Goal: Information Seeking & Learning: Check status

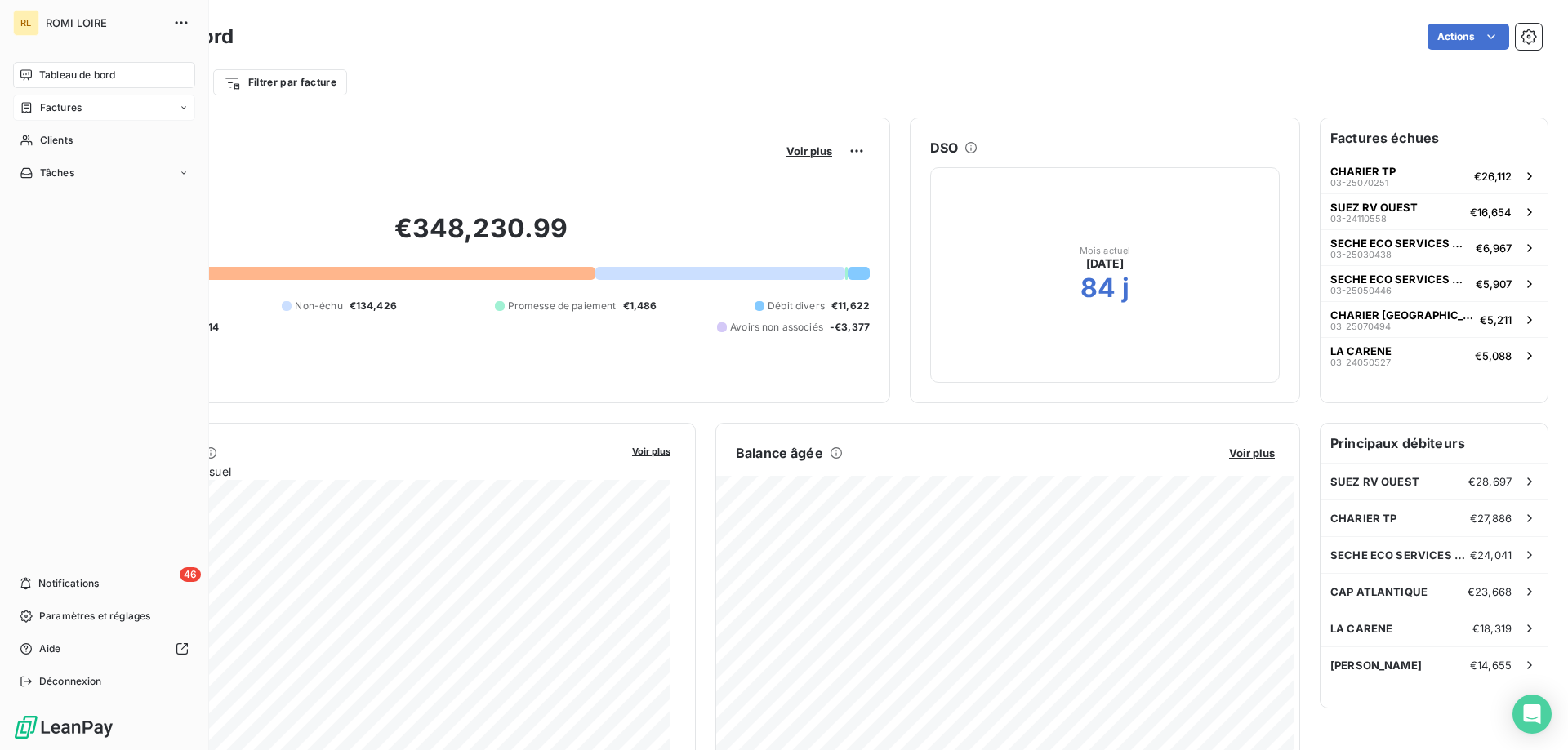
click at [65, 103] on span "Factures" at bounding box center [61, 108] width 41 height 15
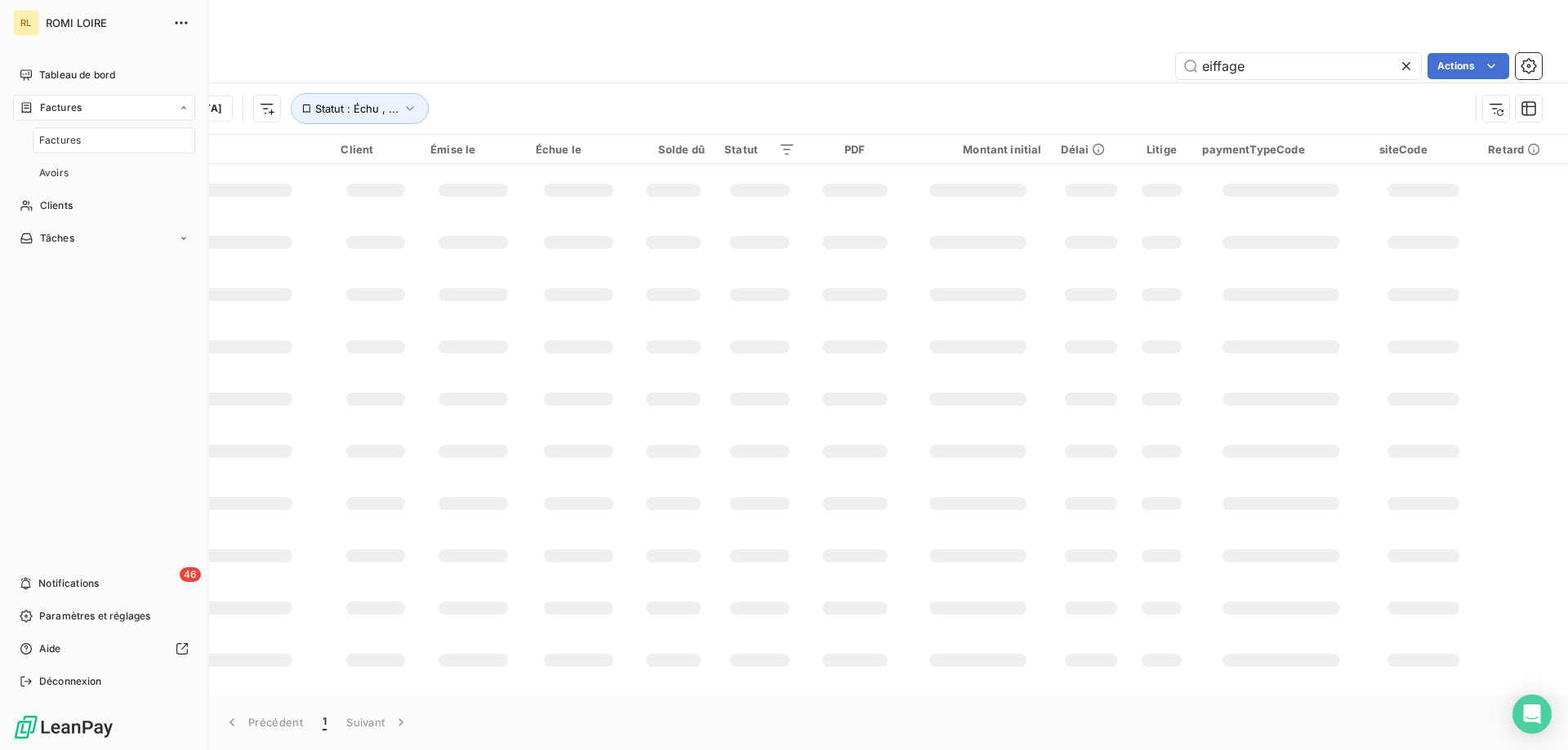
click at [59, 140] on span "Factures" at bounding box center [60, 140] width 41 height 15
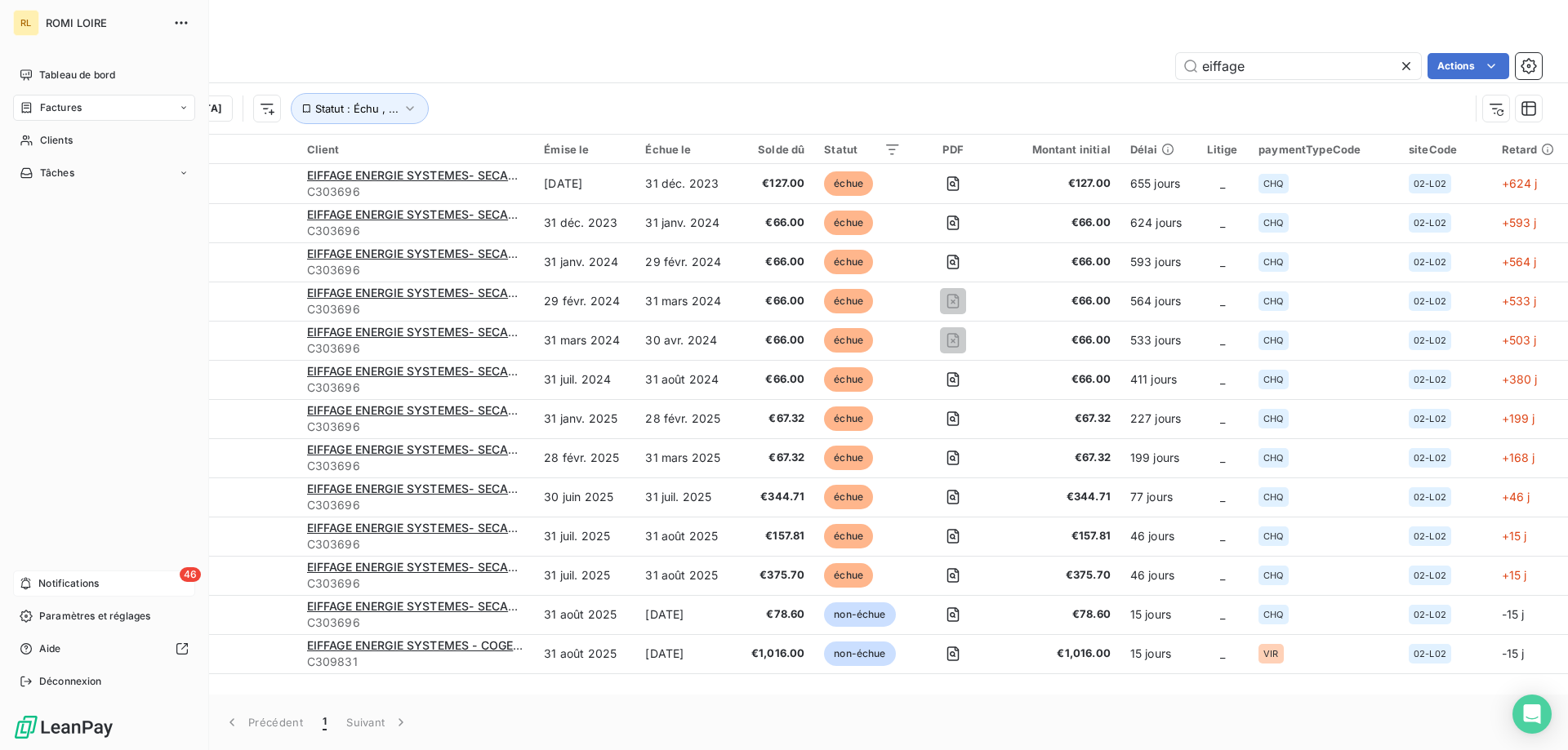
click at [33, 584] on div "46 Notifications" at bounding box center [104, 583] width 182 height 26
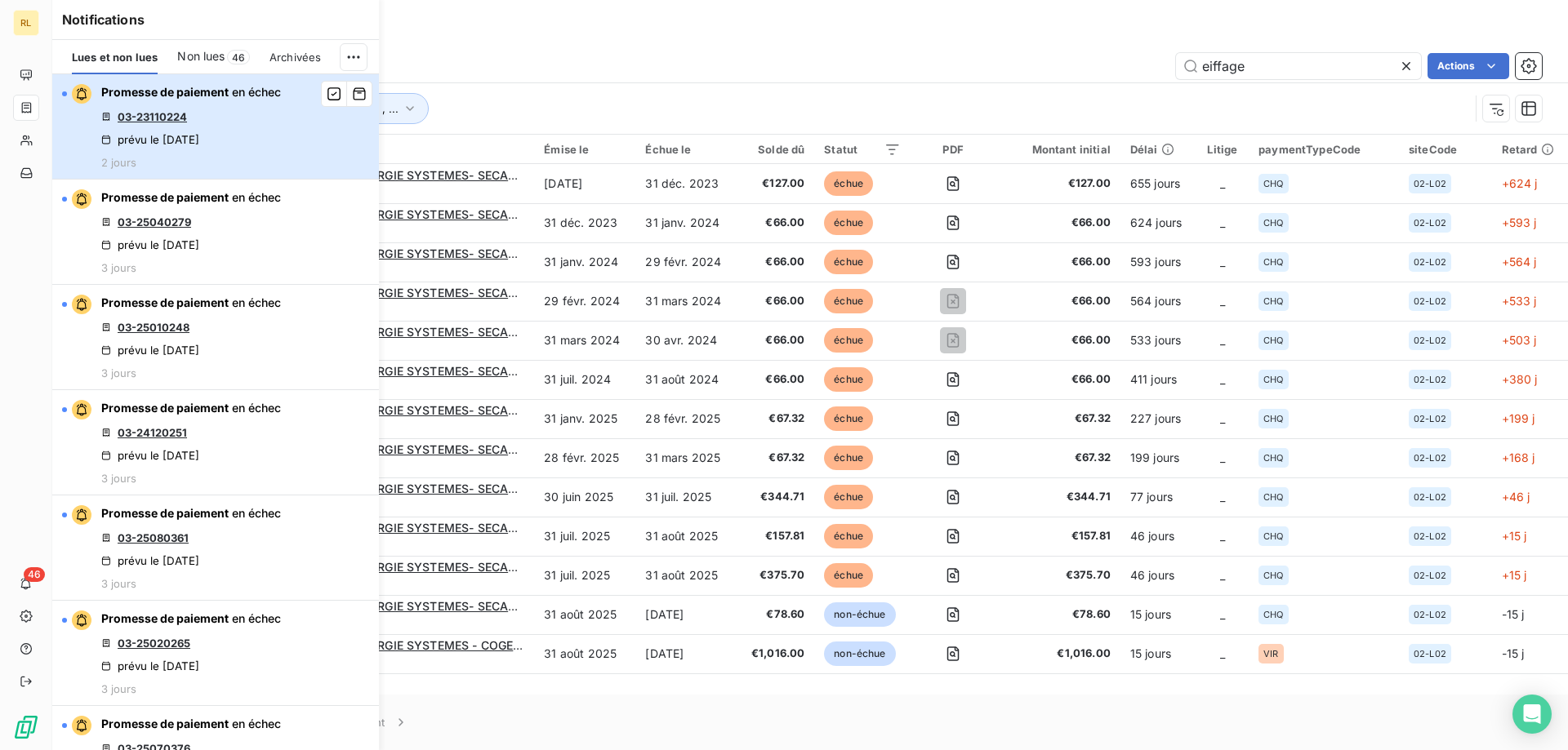
click at [207, 118] on div "Promesse de paiement en échec 03-23110224 prévu le 12 sept. 2025 2 jours" at bounding box center [192, 126] width 180 height 85
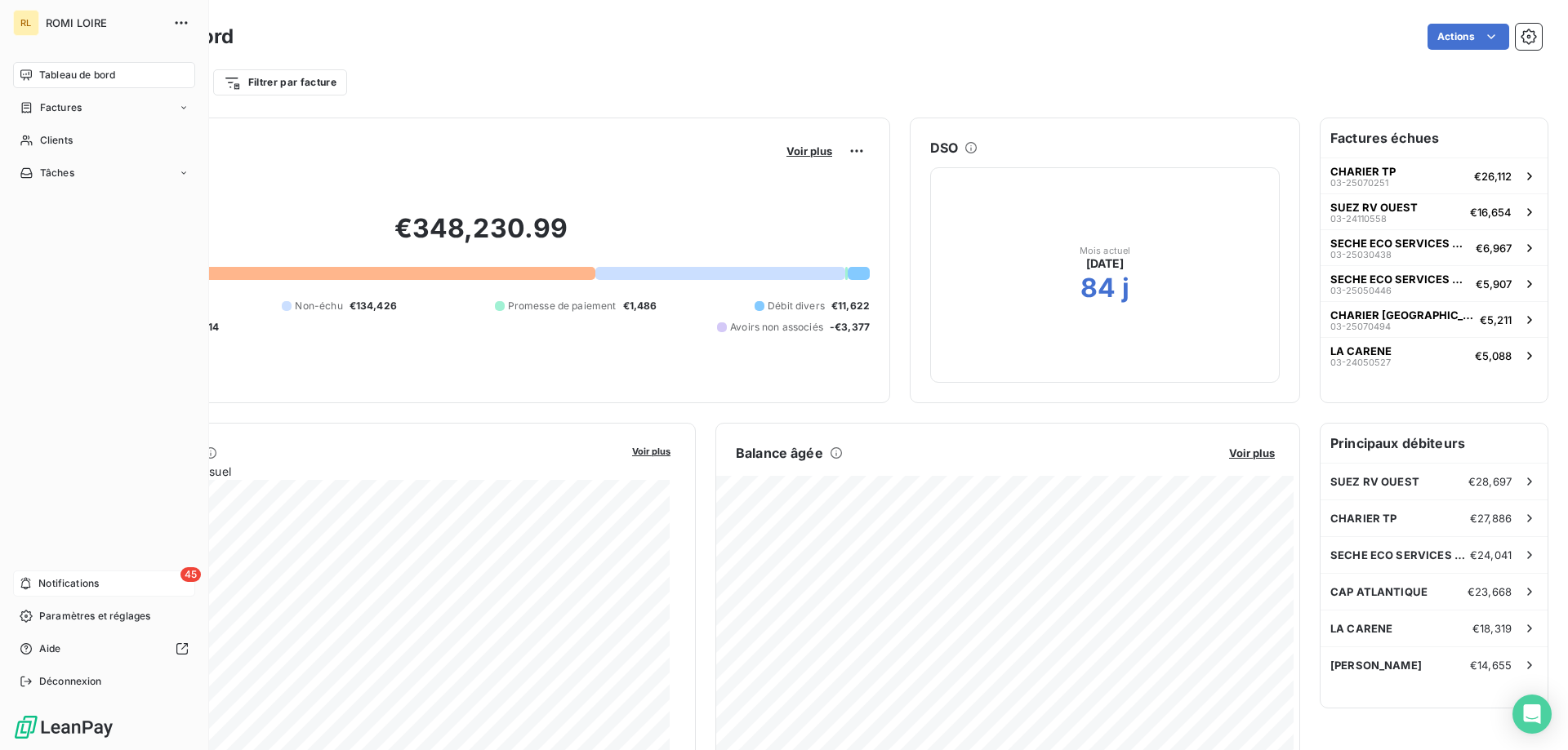
click at [39, 591] on div "45 Notifications" at bounding box center [104, 583] width 182 height 26
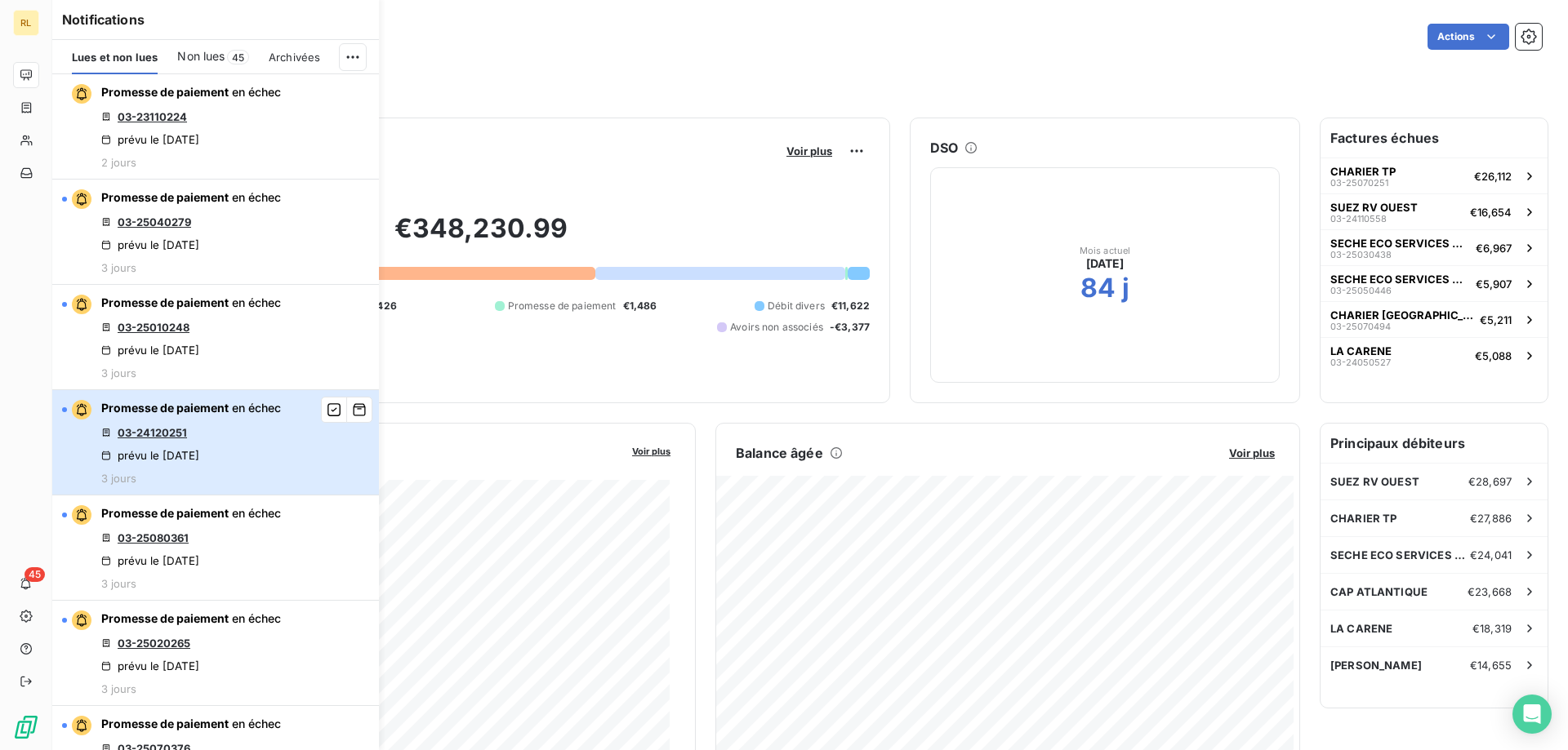
click at [190, 419] on div "Promesse de paiement en échec 03-24120251 prévu le [DATE] 3 jours" at bounding box center [192, 442] width 180 height 85
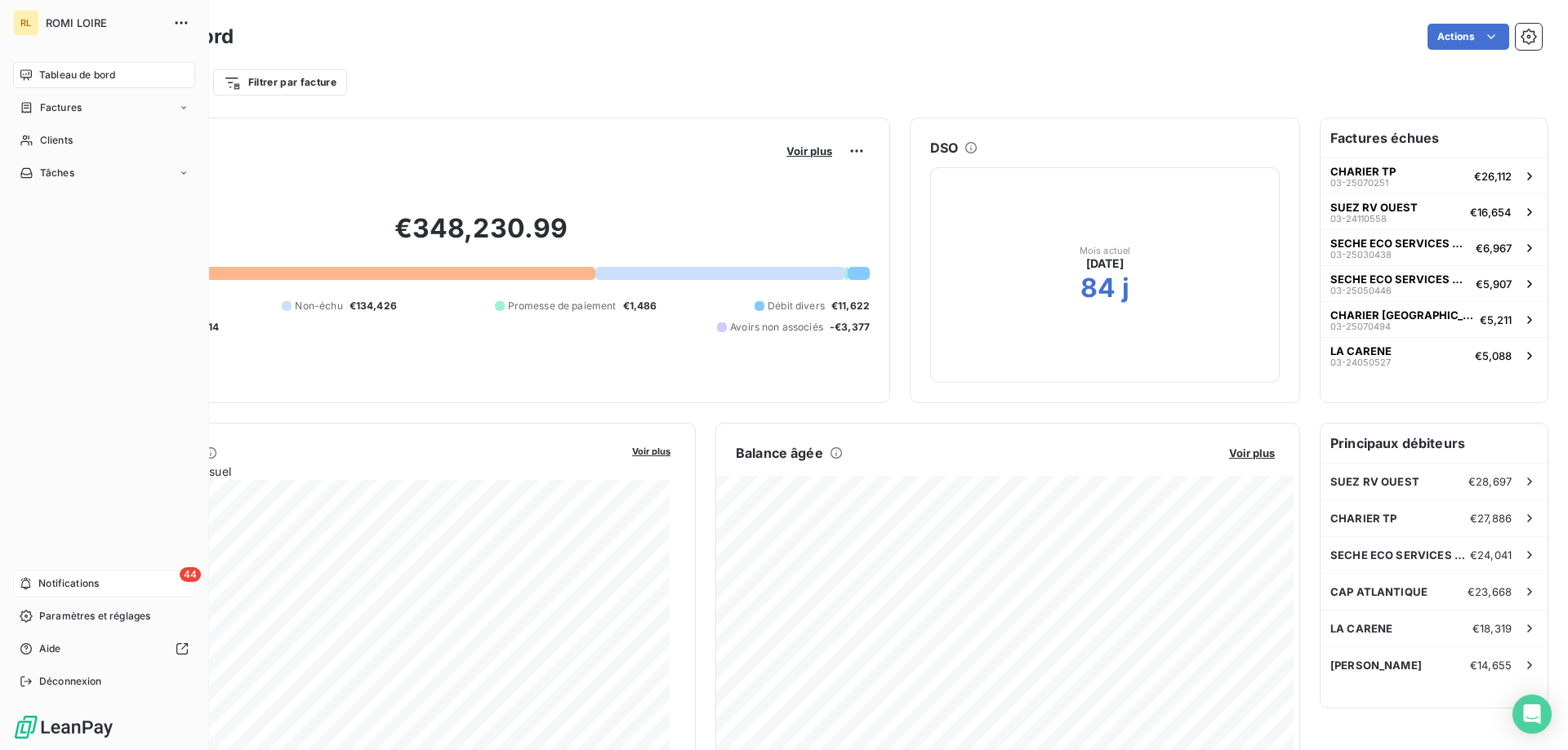
click at [81, 580] on span "Notifications" at bounding box center [68, 583] width 60 height 15
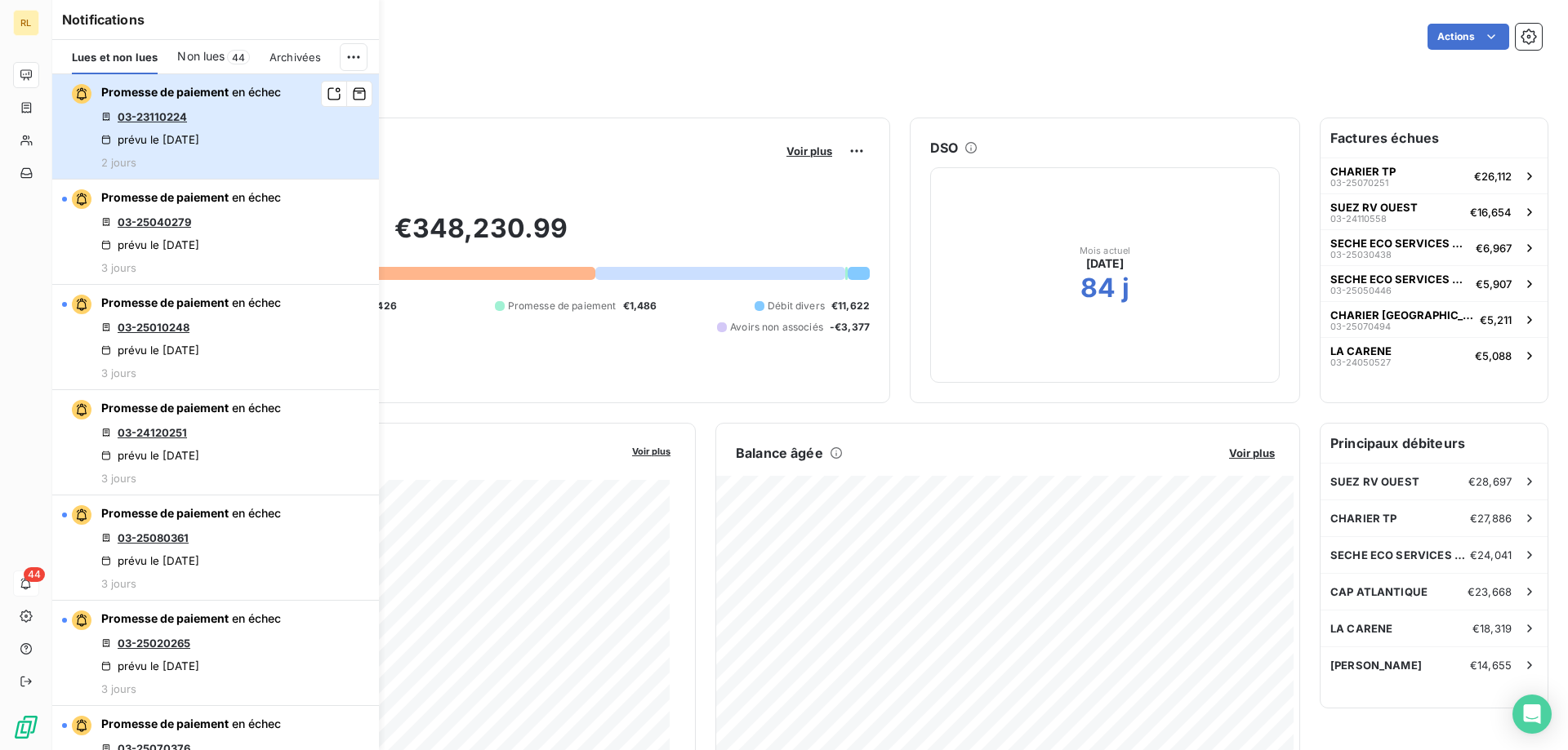
click at [273, 119] on div "Promesse de paiement en échec 03-23110224 prévu le 12 sept. 2025 2 jours" at bounding box center [192, 126] width 180 height 85
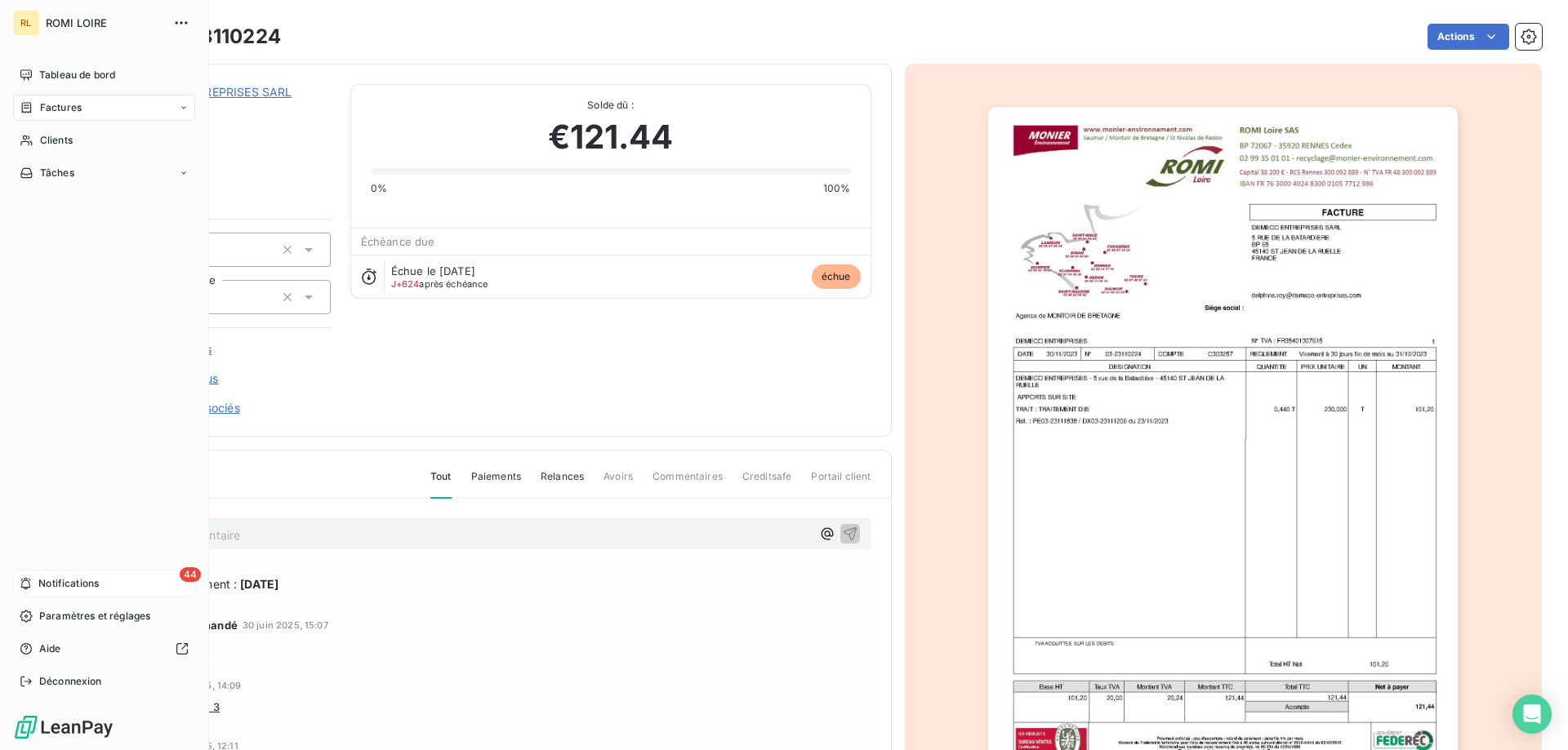
click at [35, 580] on div "44 Notifications" at bounding box center [104, 583] width 182 height 26
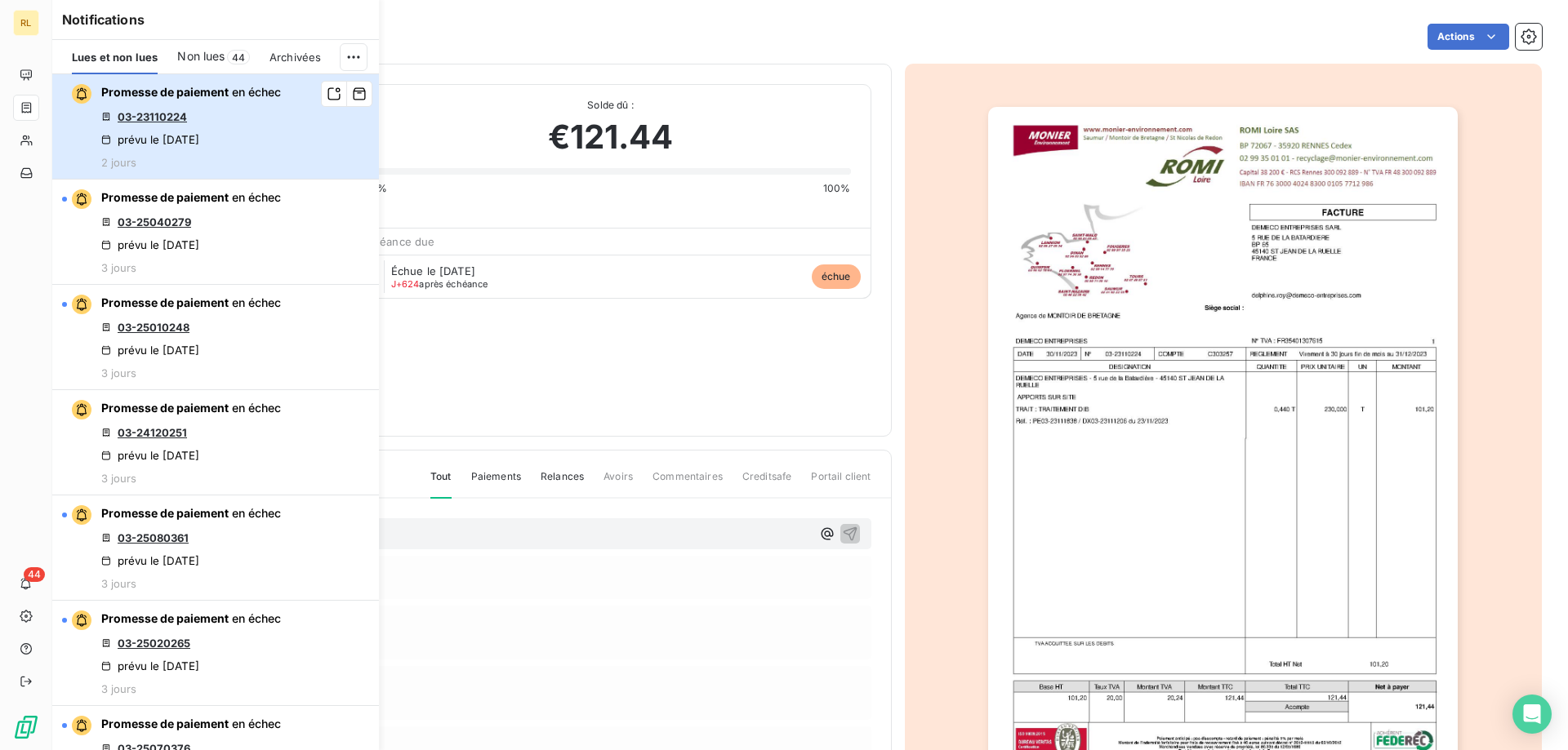
click at [279, 141] on div "Promesse de paiement en échec 03-23110224 prévu le 12 sept. 2025 2 jours" at bounding box center [192, 126] width 180 height 85
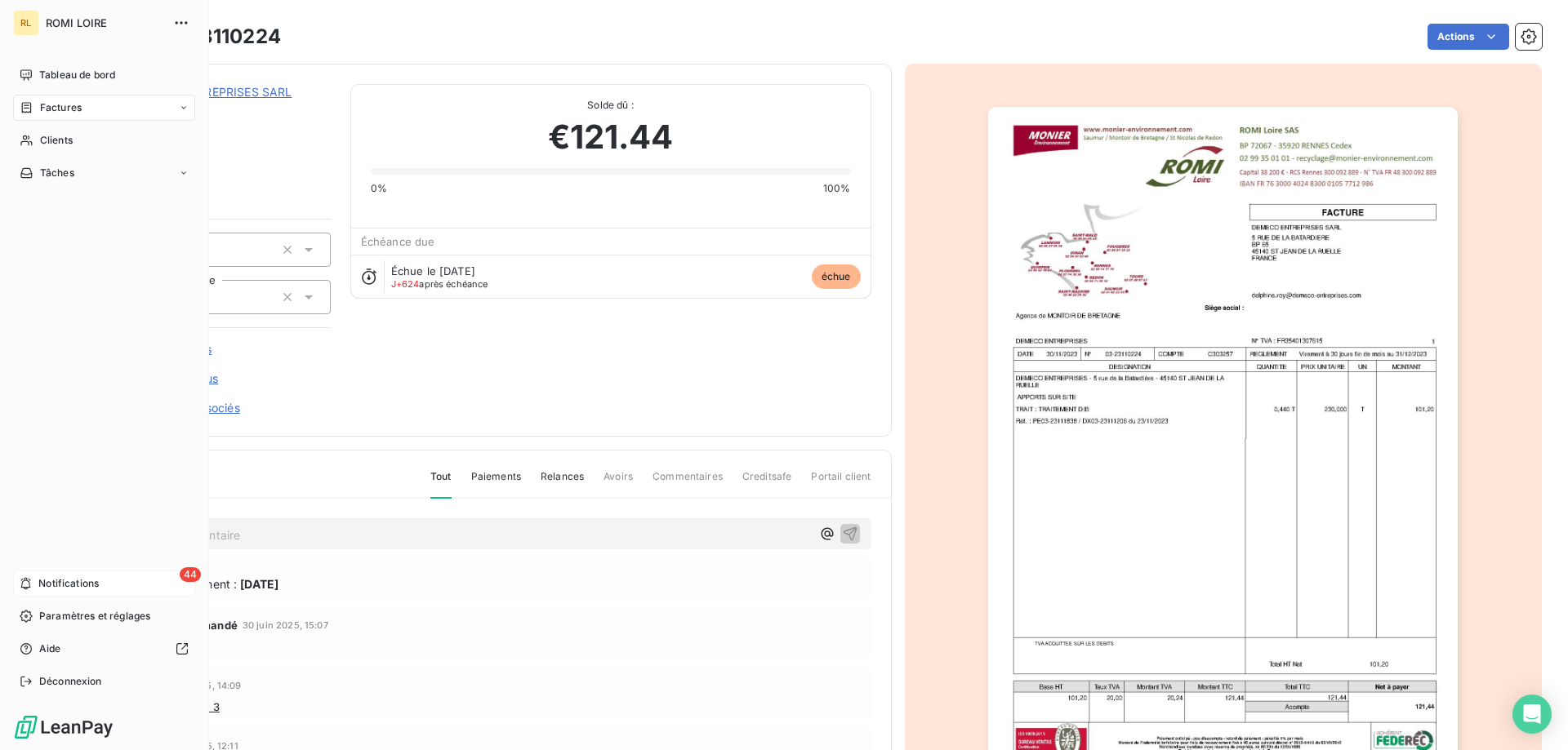
click at [53, 582] on span "Notifications" at bounding box center [68, 583] width 60 height 15
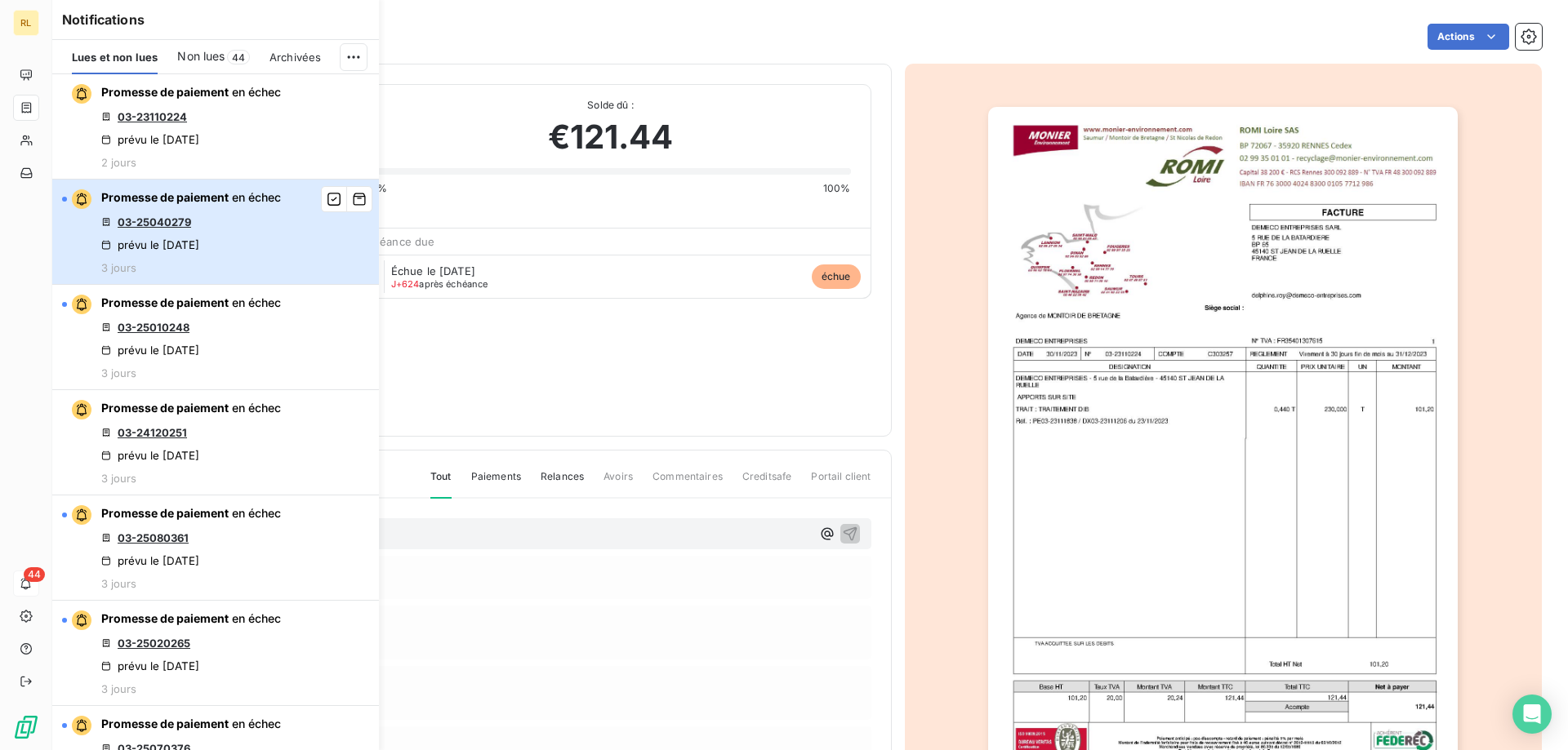
click at [277, 233] on div "Promesse de paiement en échec 03-25040279 prévu le 11 sept. 2025 3 jours" at bounding box center [192, 232] width 180 height 85
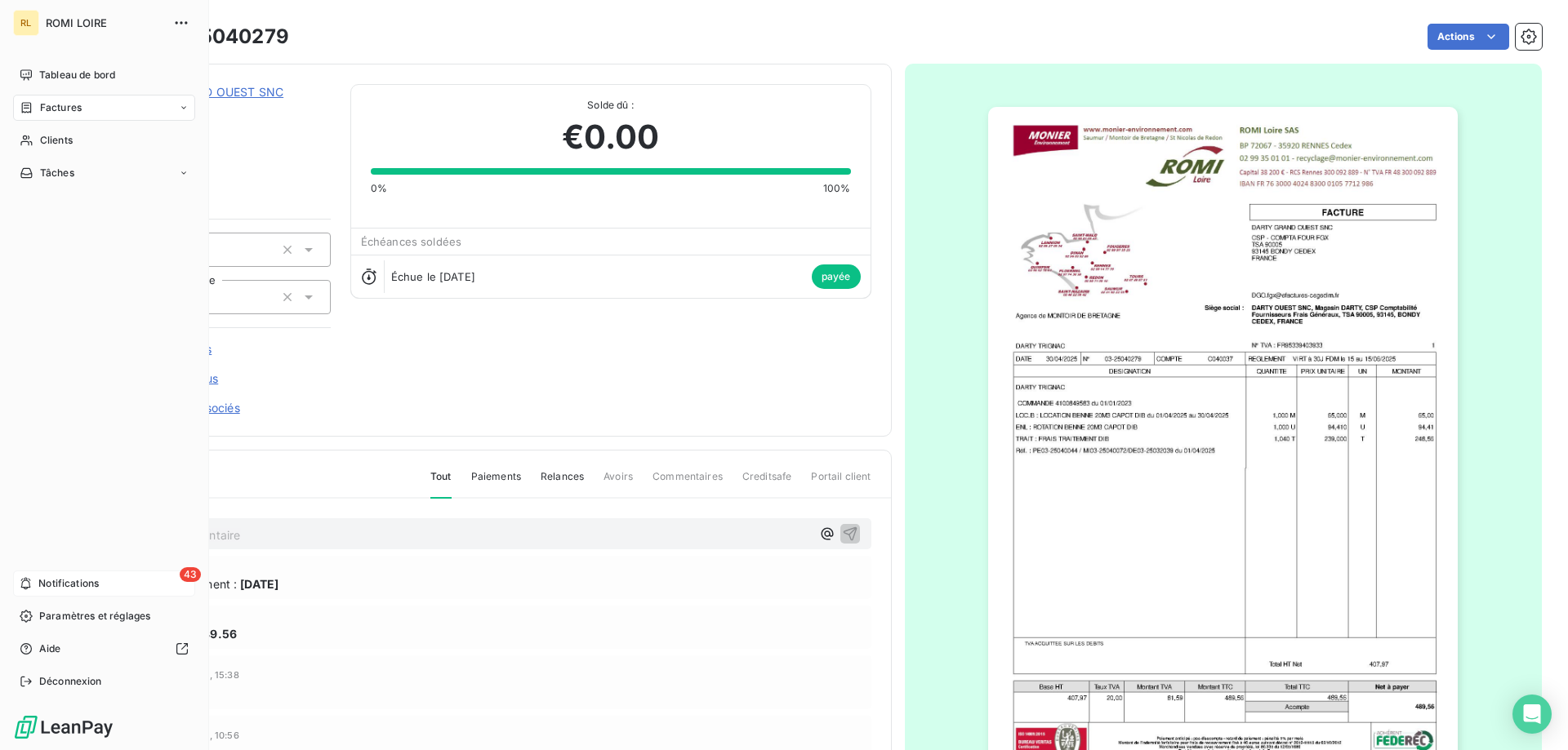
click at [114, 584] on div "43 Notifications" at bounding box center [104, 583] width 182 height 26
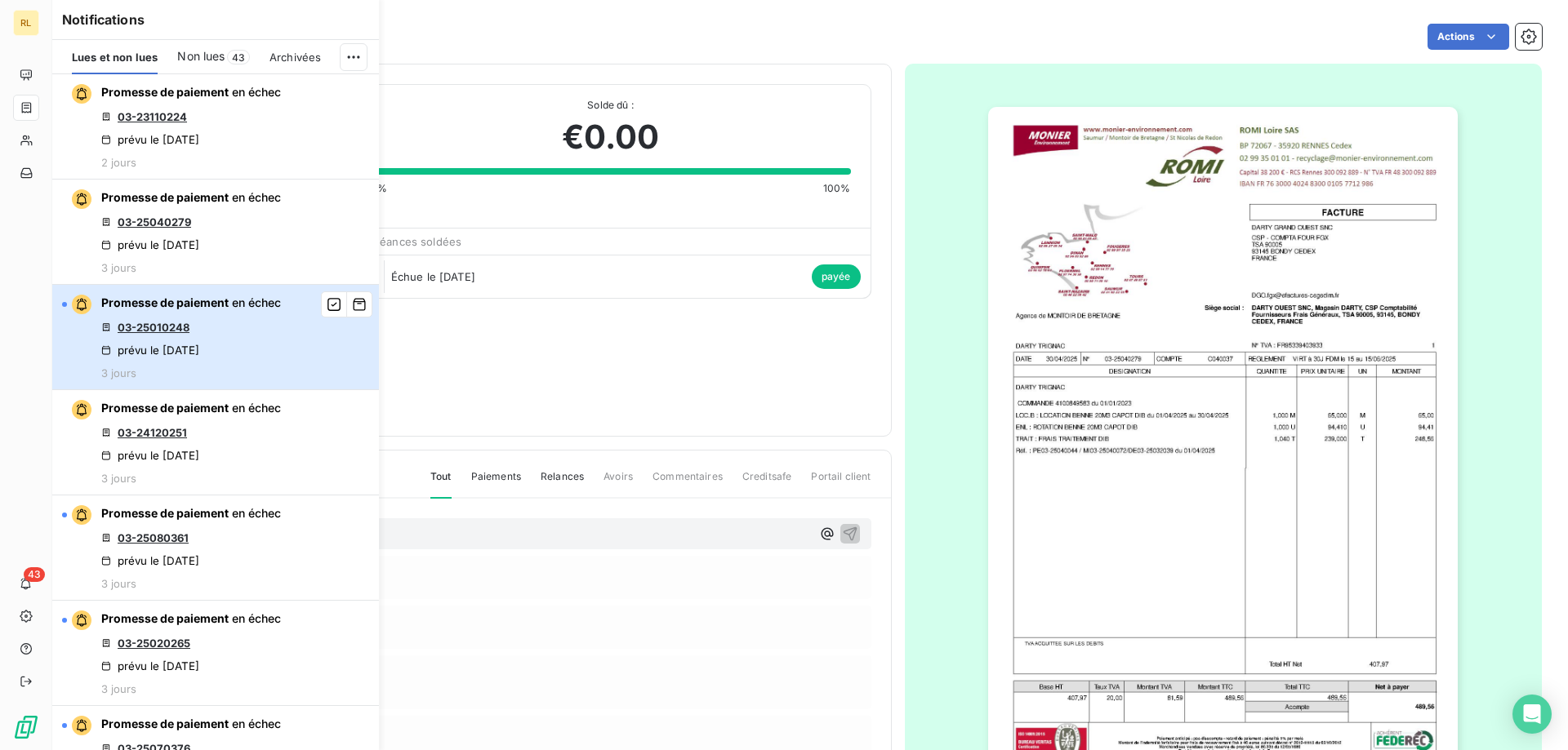
click at [268, 323] on div "Promesse de paiement en échec 03-25010248 prévu le 11 sept. 2025 3 jours" at bounding box center [192, 338] width 180 height 85
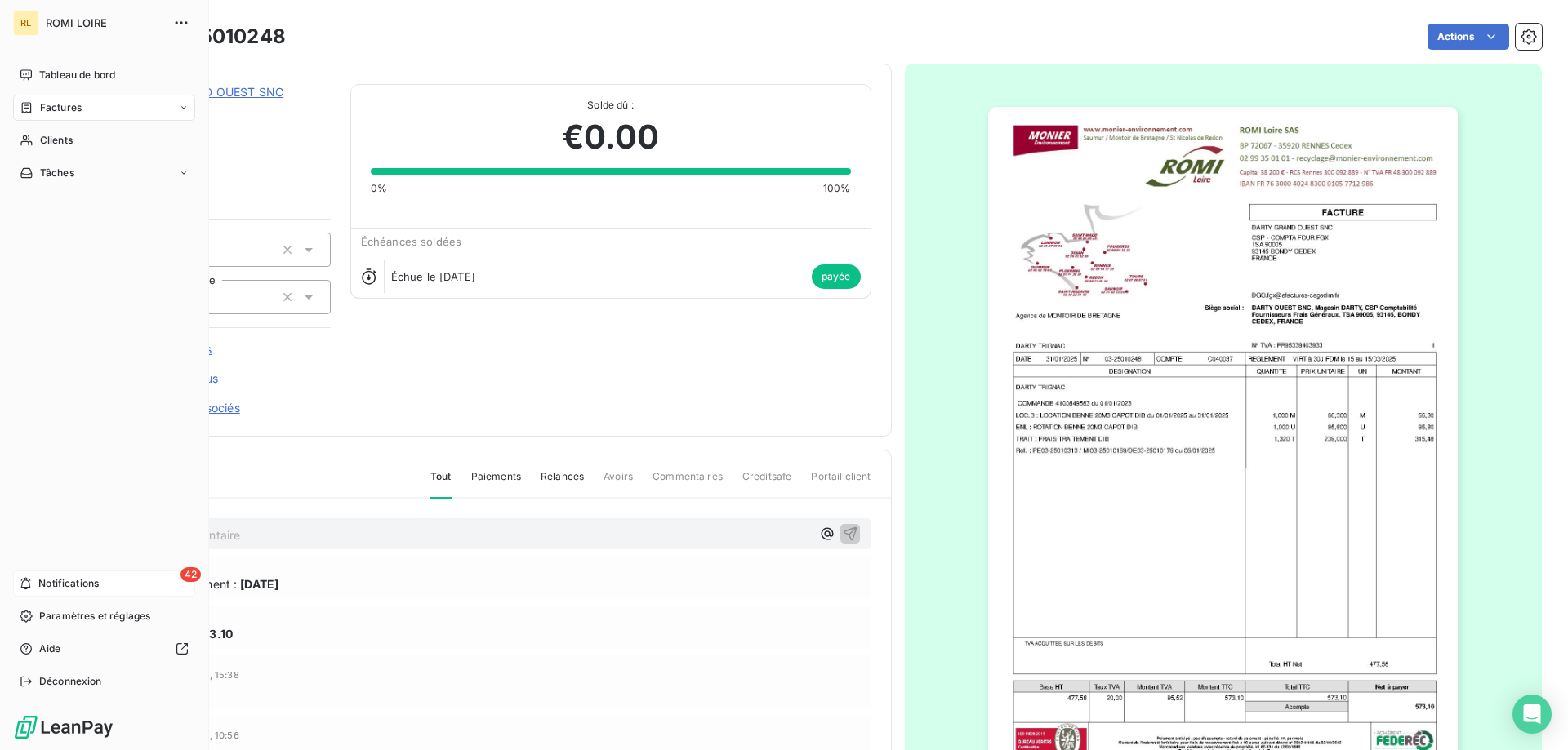
click at [96, 586] on span "Notifications" at bounding box center [68, 583] width 60 height 15
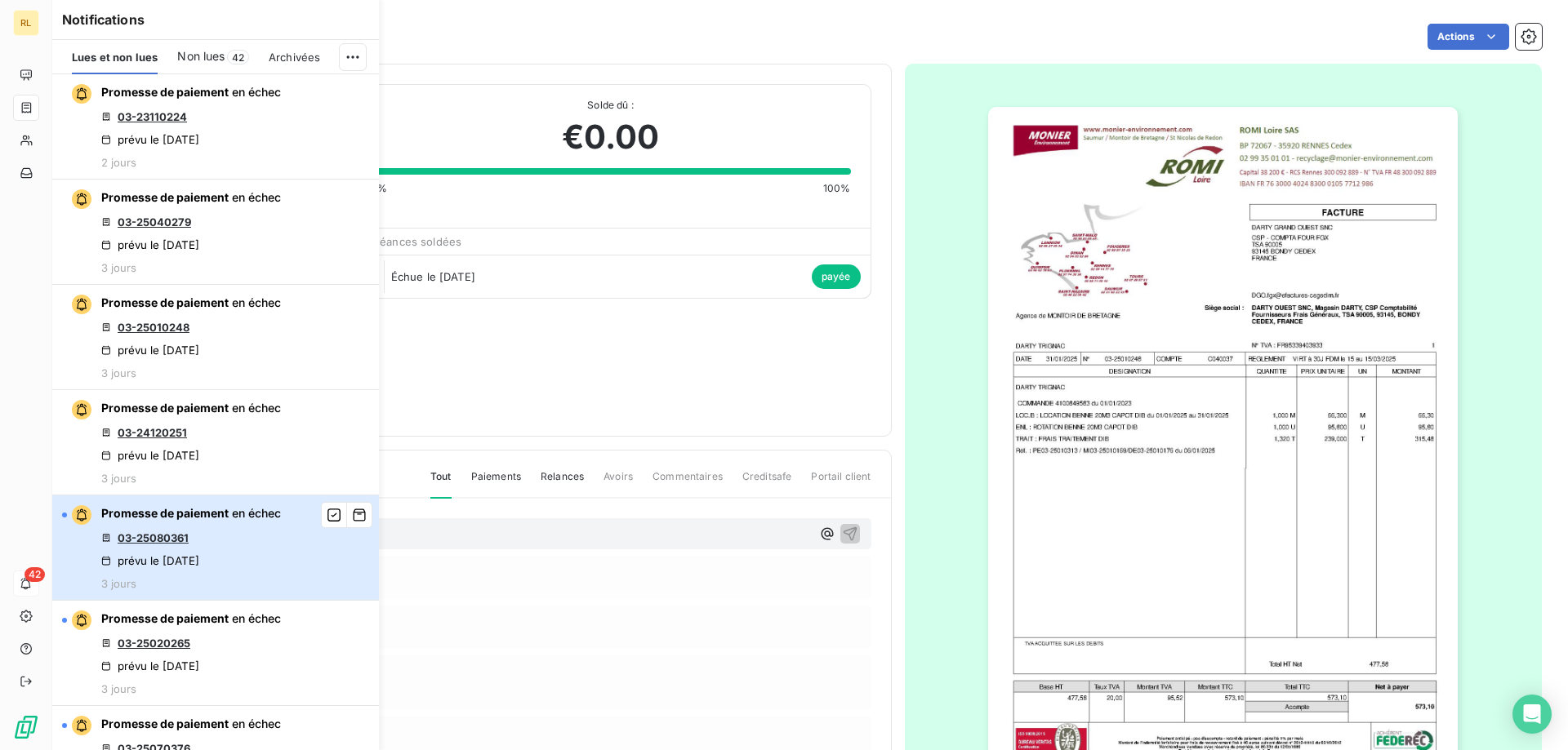
click at [265, 548] on div "Promesse de paiement en échec 03-25080361 prévu le 11 sept. 2025 3 jours" at bounding box center [192, 548] width 180 height 85
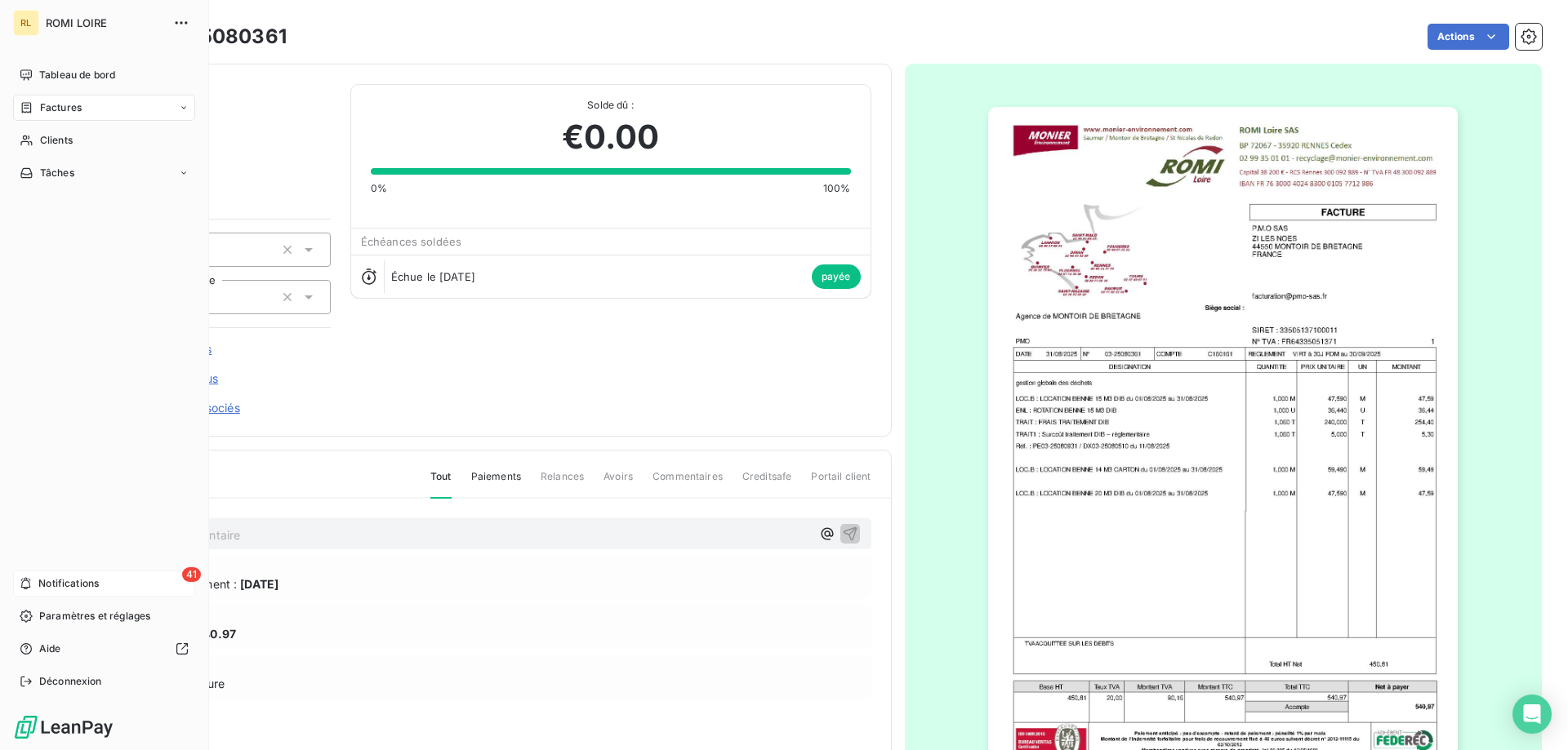
click at [107, 590] on div "41 Notifications" at bounding box center [104, 583] width 182 height 26
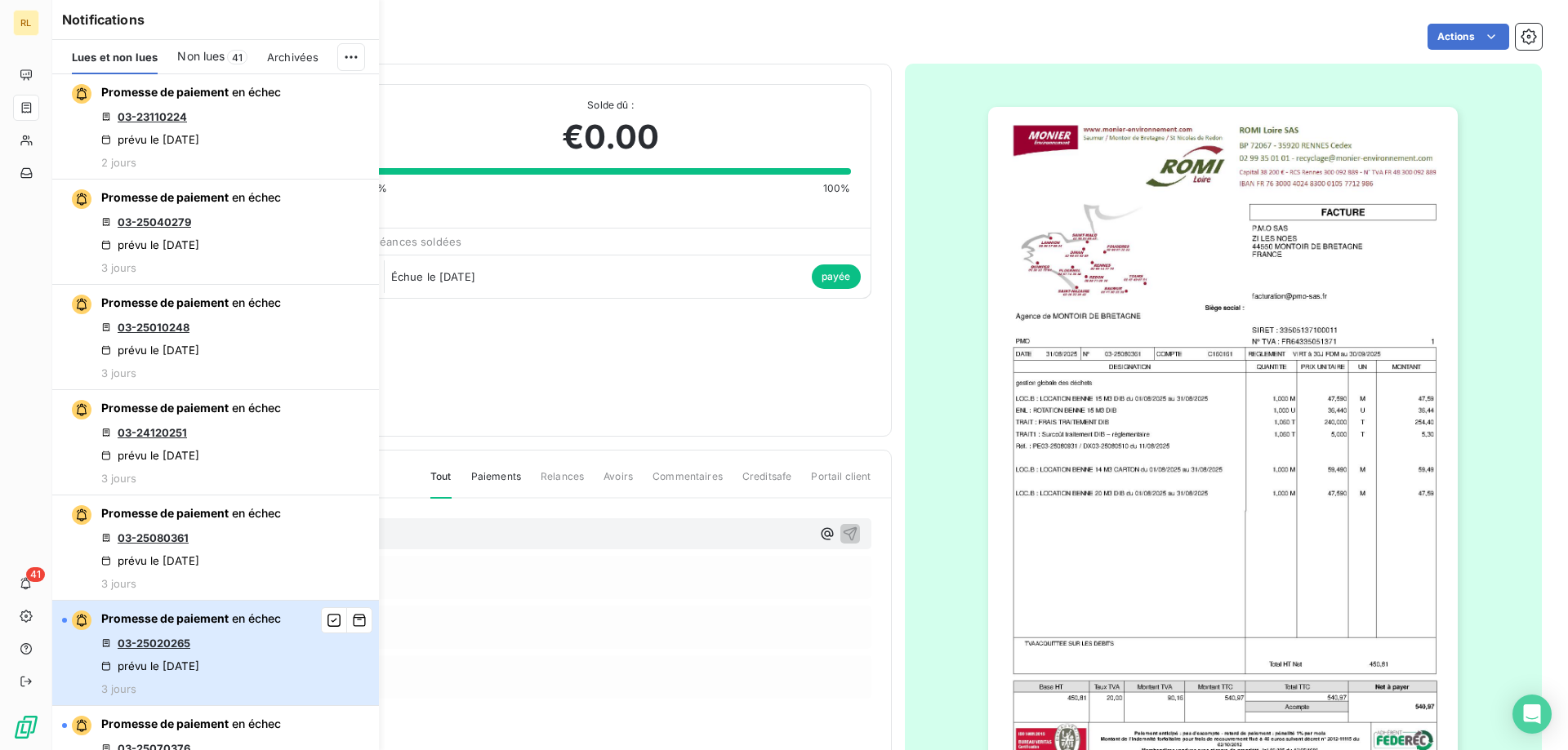
click at [262, 636] on div "Promesse de paiement en échec 03-25020265 prévu le 11 sept. 2025 3 jours" at bounding box center [192, 653] width 180 height 85
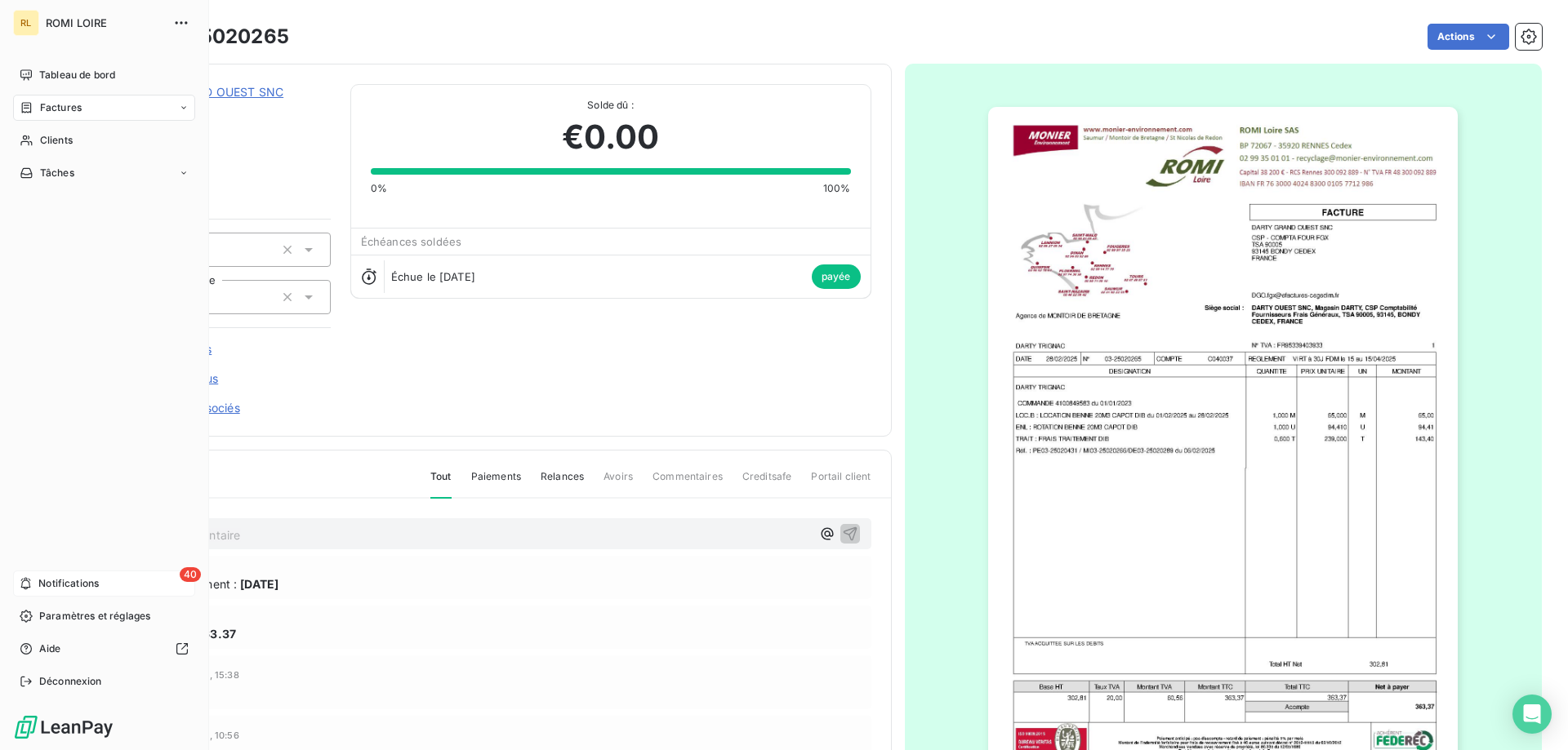
click at [62, 586] on span "Notifications" at bounding box center [68, 583] width 60 height 15
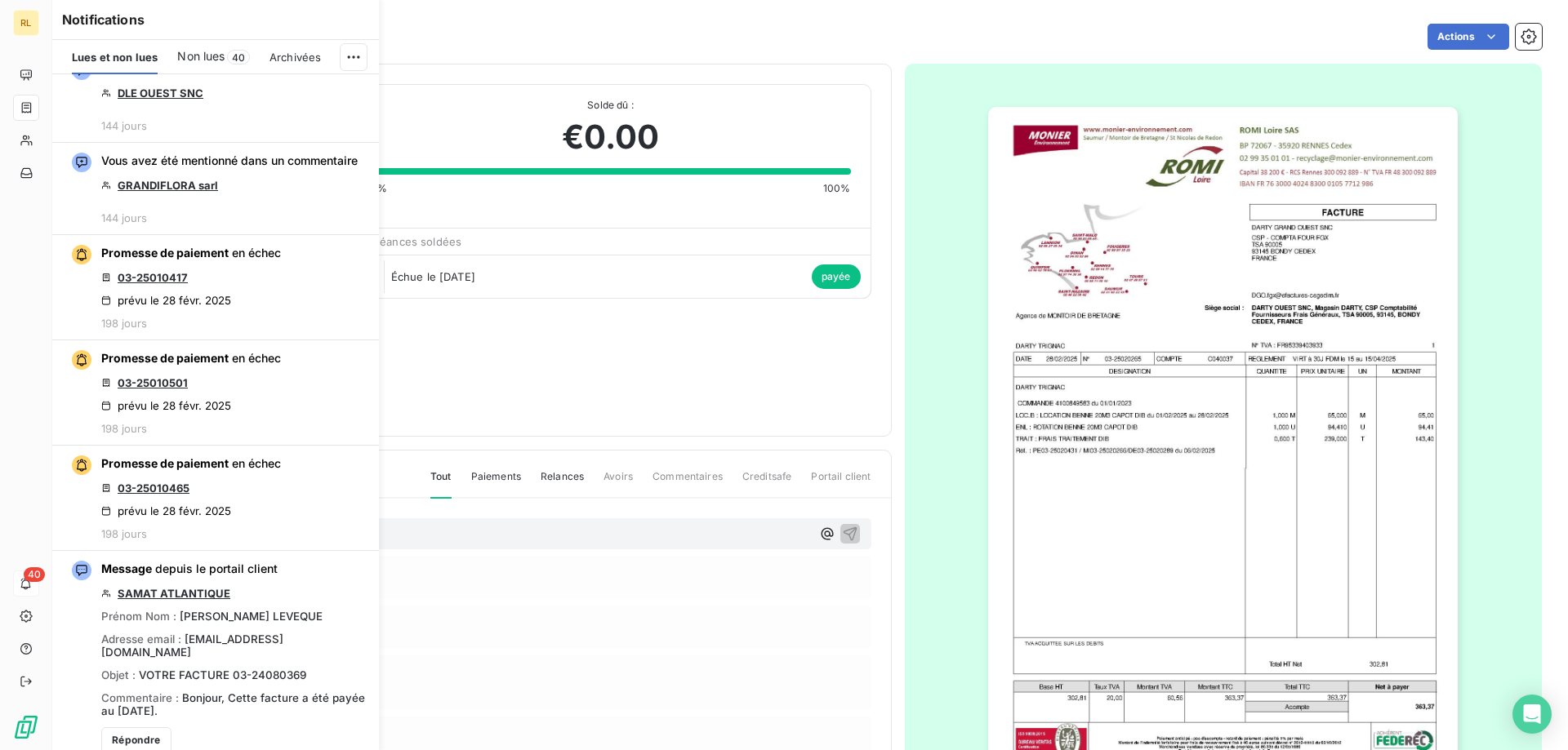
scroll to position [5633, 0]
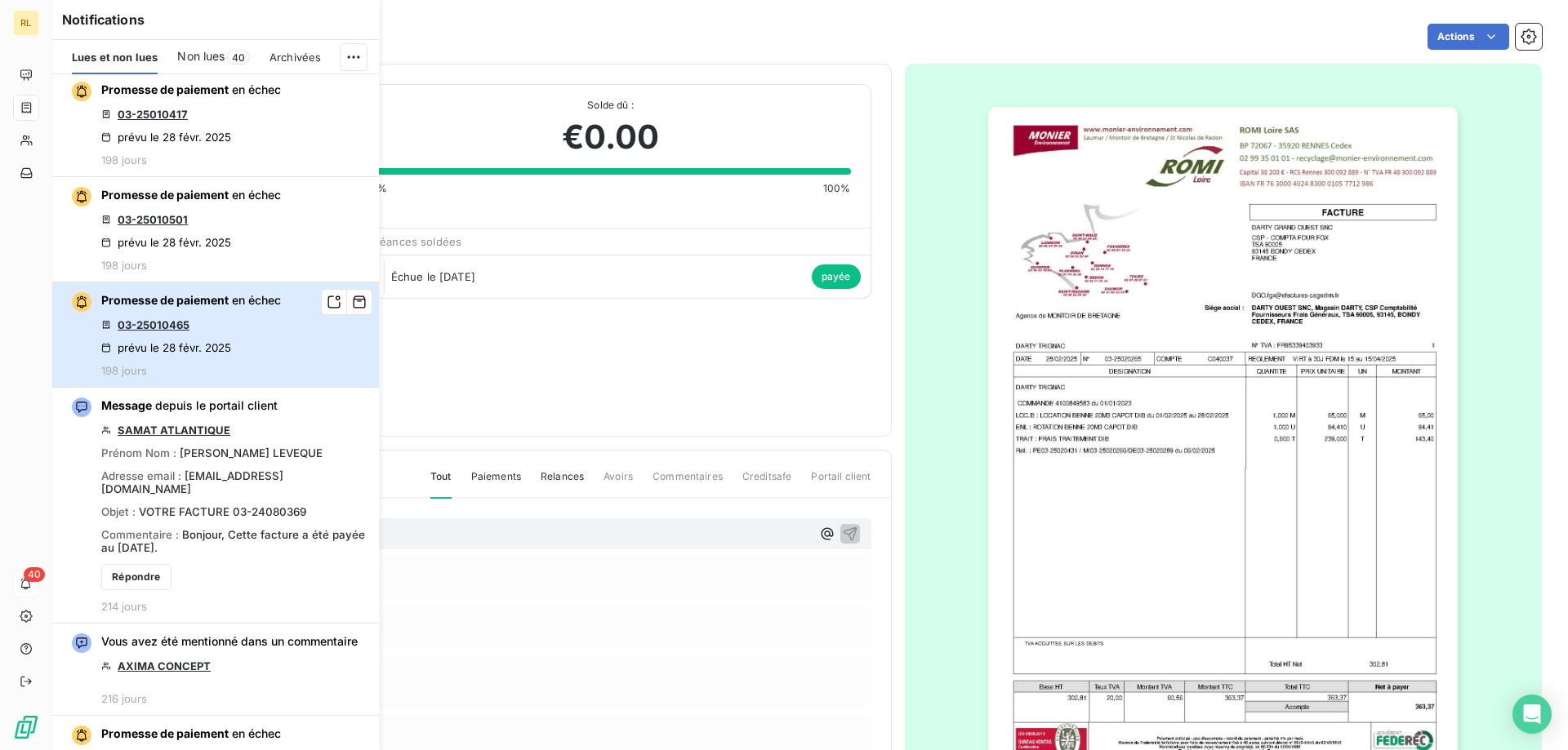
click at [284, 388] on button "Promesse de paiement en échec 03-25010465 prévu le 28 févr. 2025 198 jours" at bounding box center [215, 335] width 327 height 106
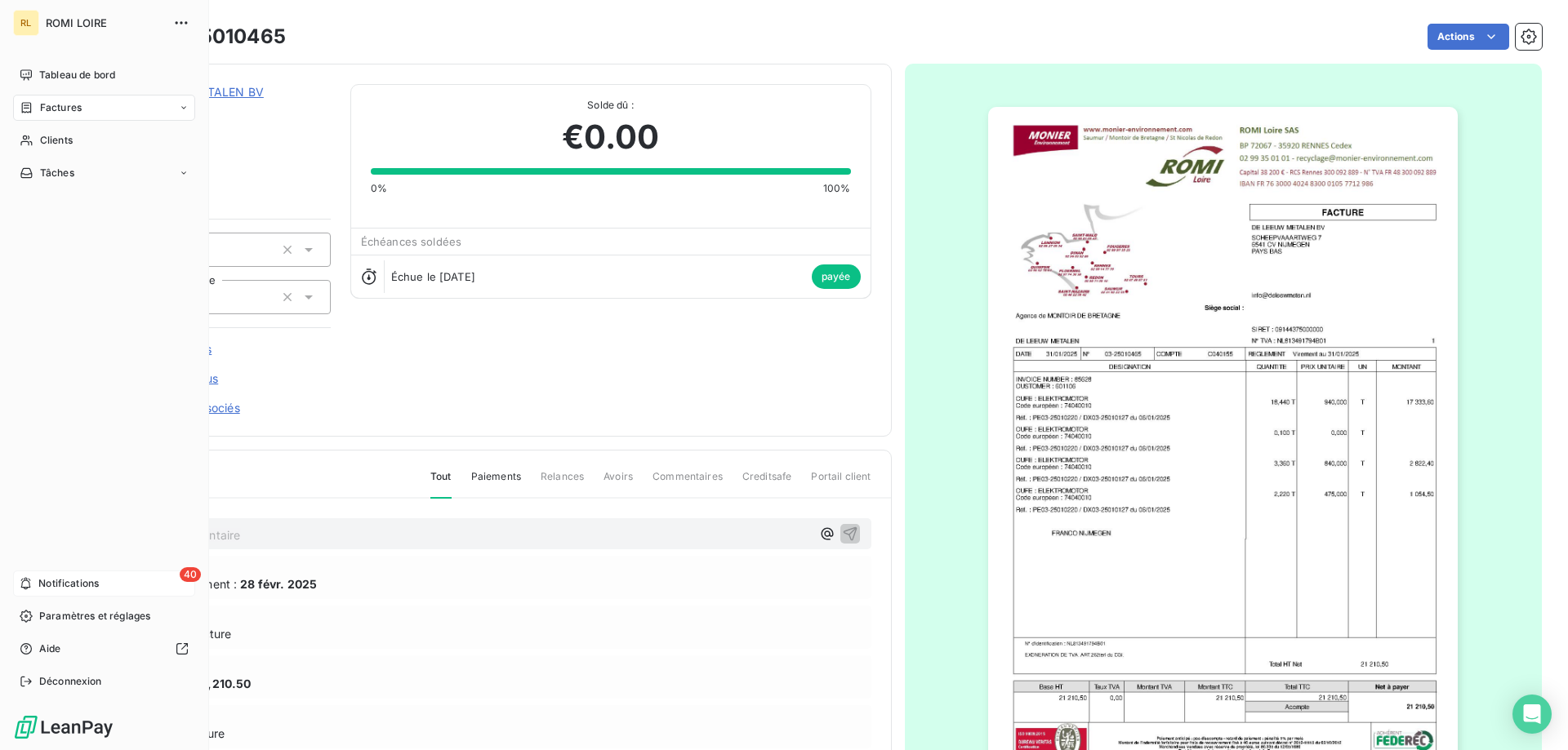
click at [78, 113] on span "Factures" at bounding box center [61, 108] width 41 height 15
click at [101, 573] on div "40 Notifications" at bounding box center [104, 583] width 182 height 26
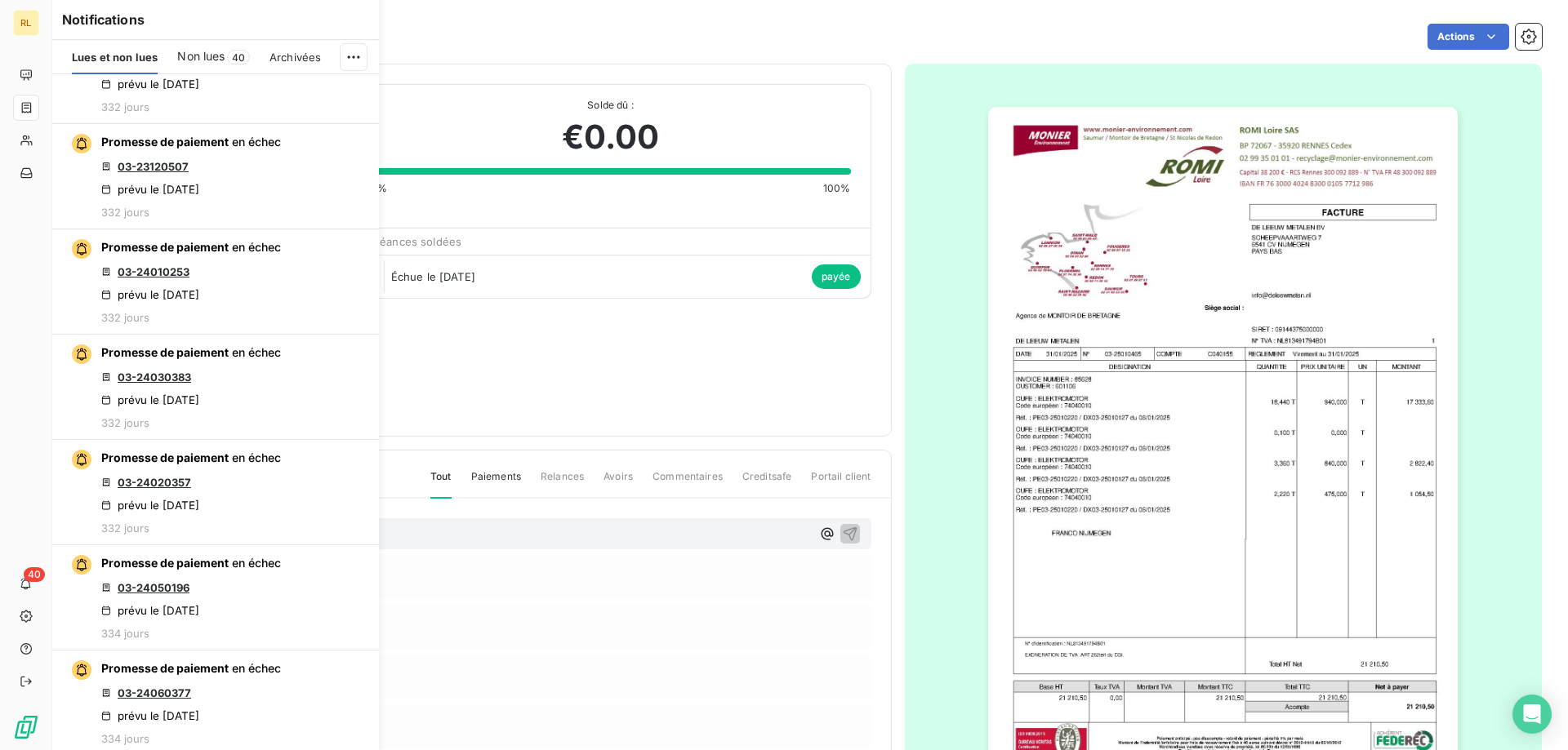
scroll to position [7246, 0]
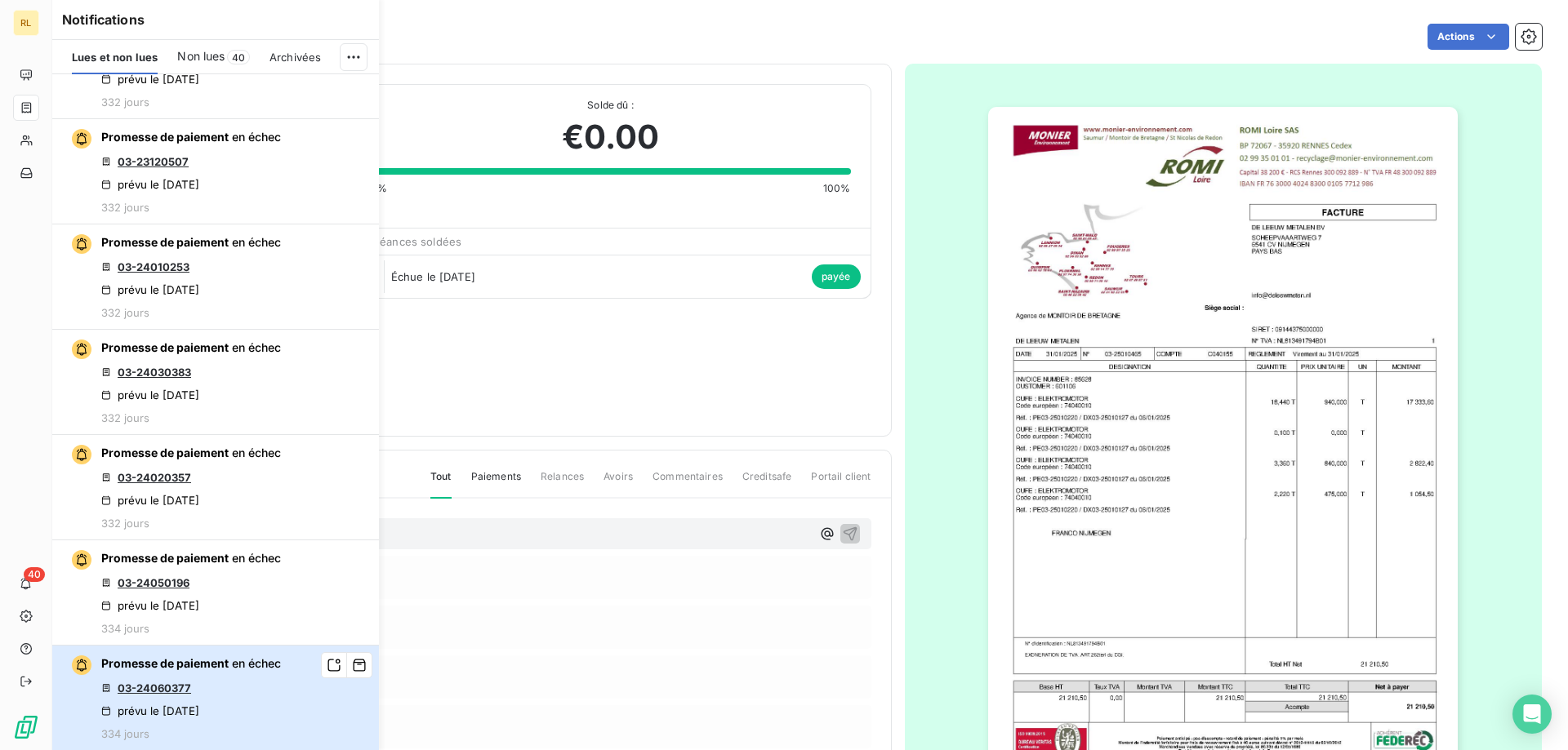
click at [285, 678] on button "Promesse de paiement en échec 03-24060377 prévu le 15 oct. 2024 334 jours" at bounding box center [215, 698] width 327 height 105
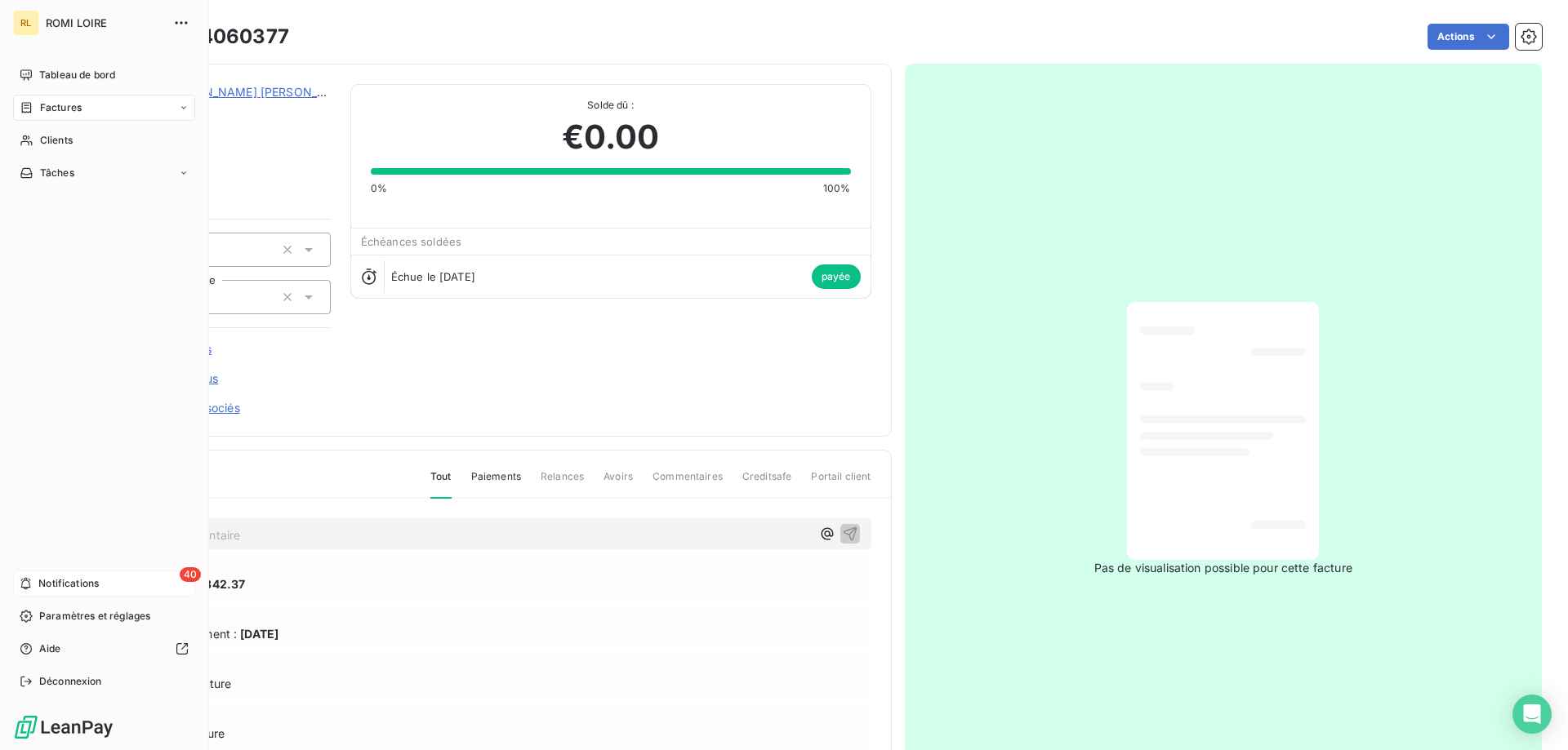
click at [84, 587] on span "Notifications" at bounding box center [68, 583] width 60 height 15
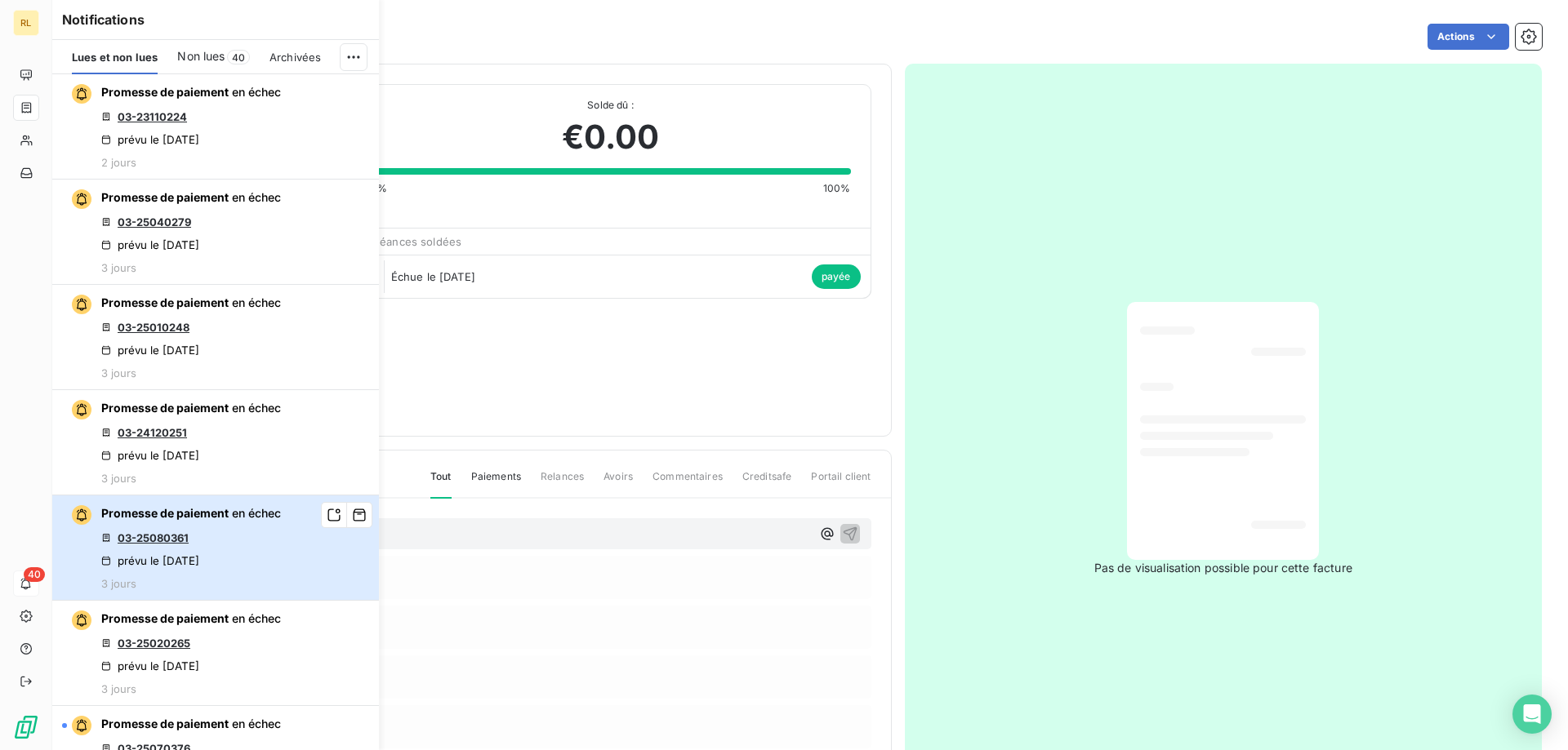
click at [291, 548] on button "Promesse de paiement en échec 03-25080361 prévu le 11 sept. 2025 3 jours" at bounding box center [215, 548] width 327 height 106
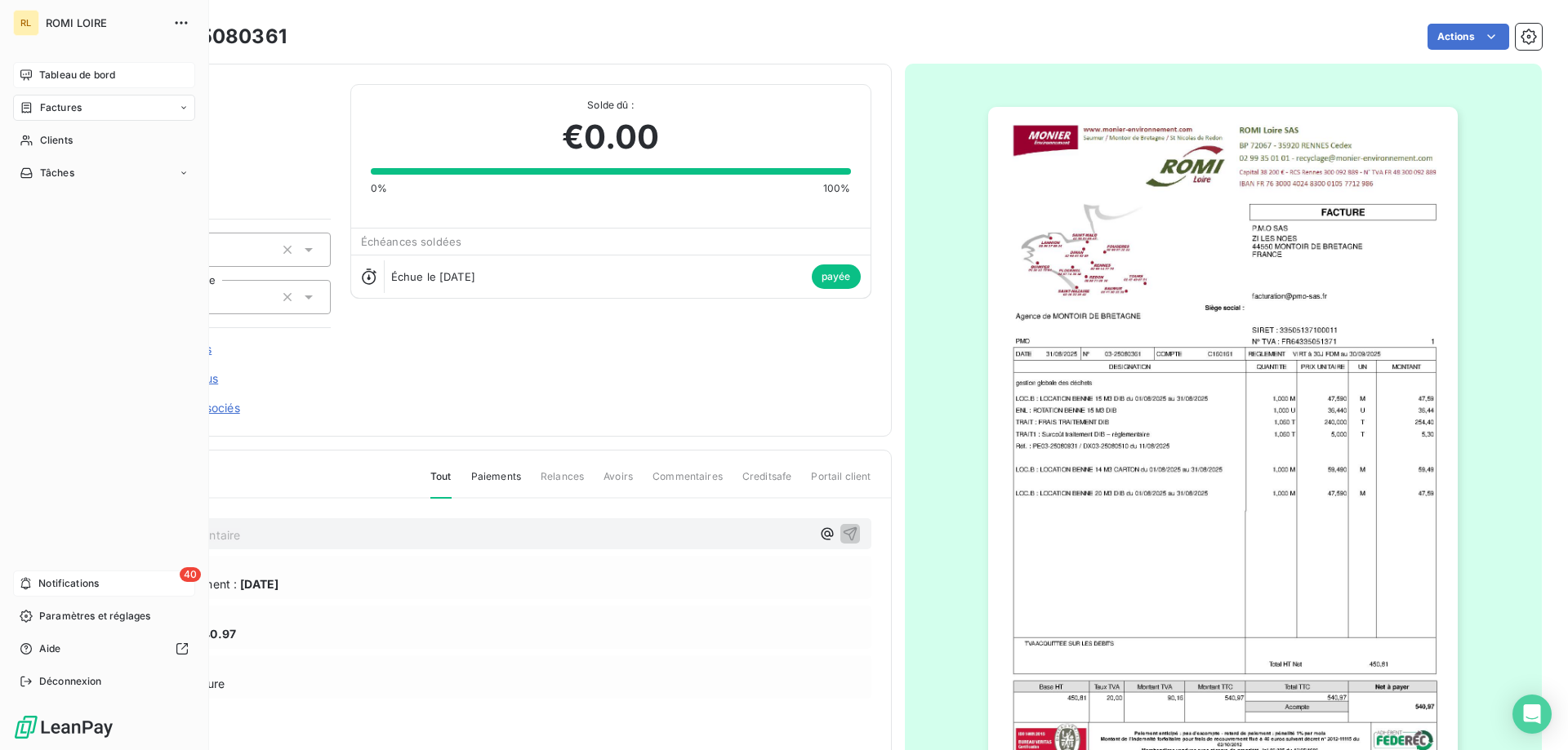
click at [78, 81] on span "Tableau de bord" at bounding box center [77, 75] width 76 height 15
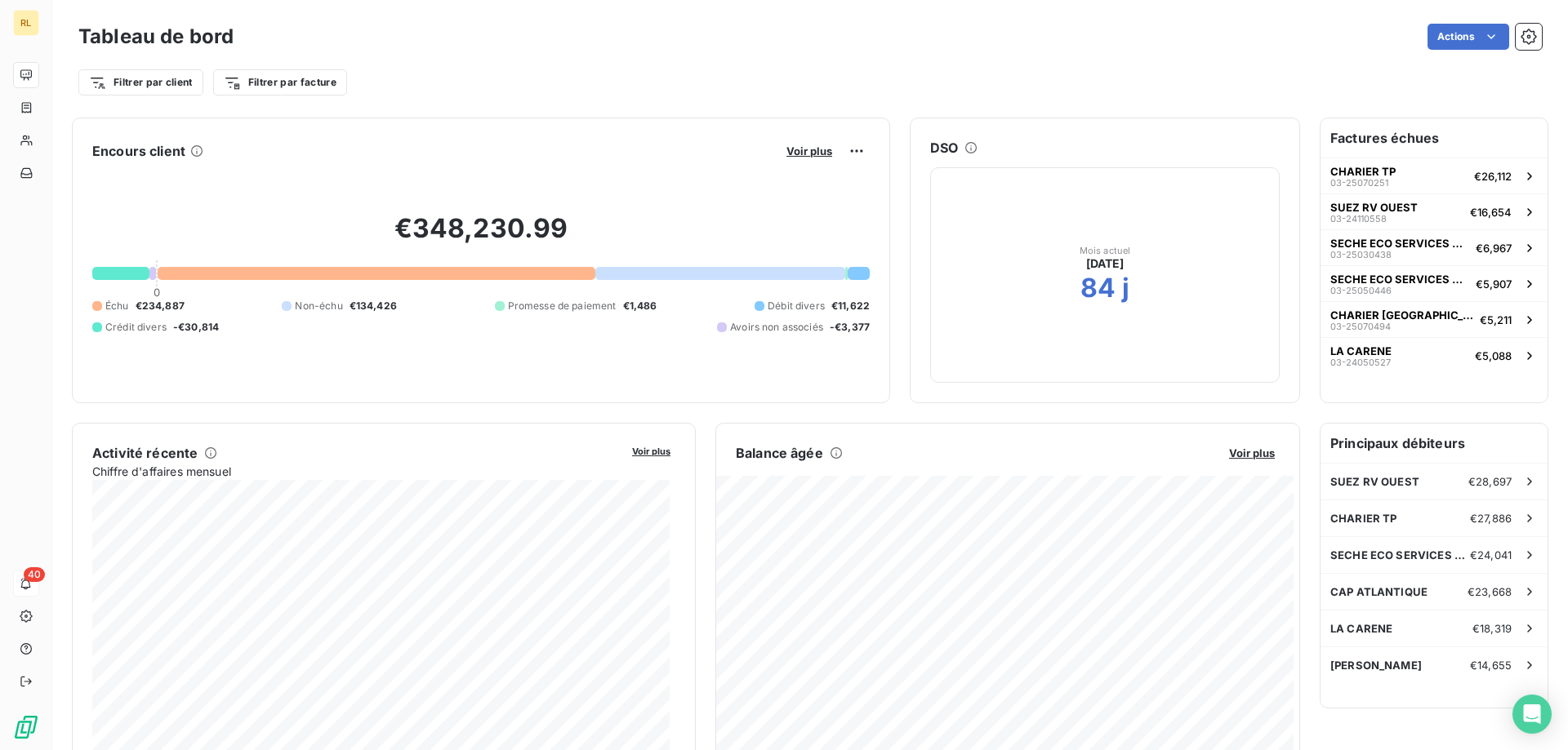
click at [1371, 141] on h6 "Factures échues" at bounding box center [1435, 138] width 227 height 39
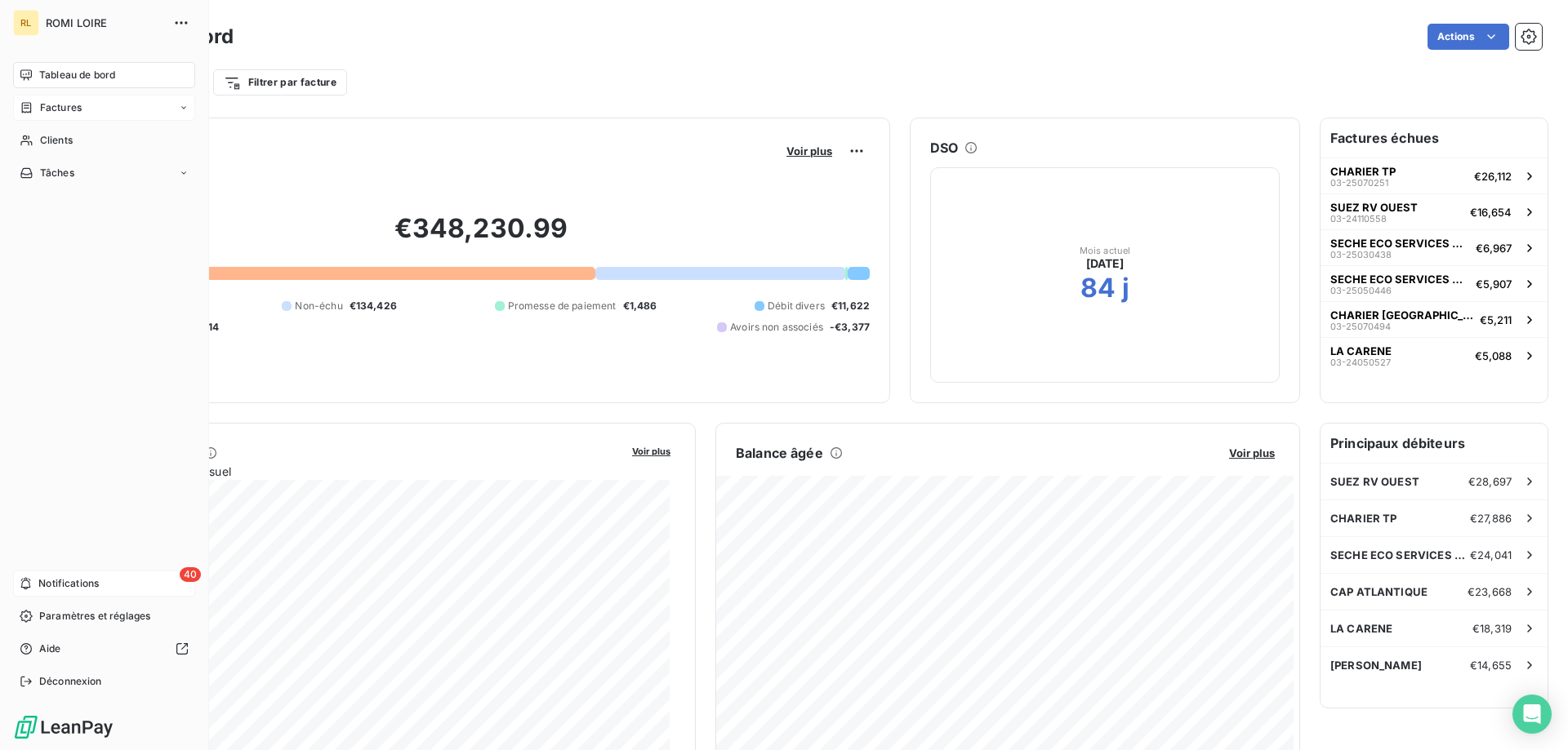
click at [173, 111] on div "Factures" at bounding box center [104, 108] width 182 height 26
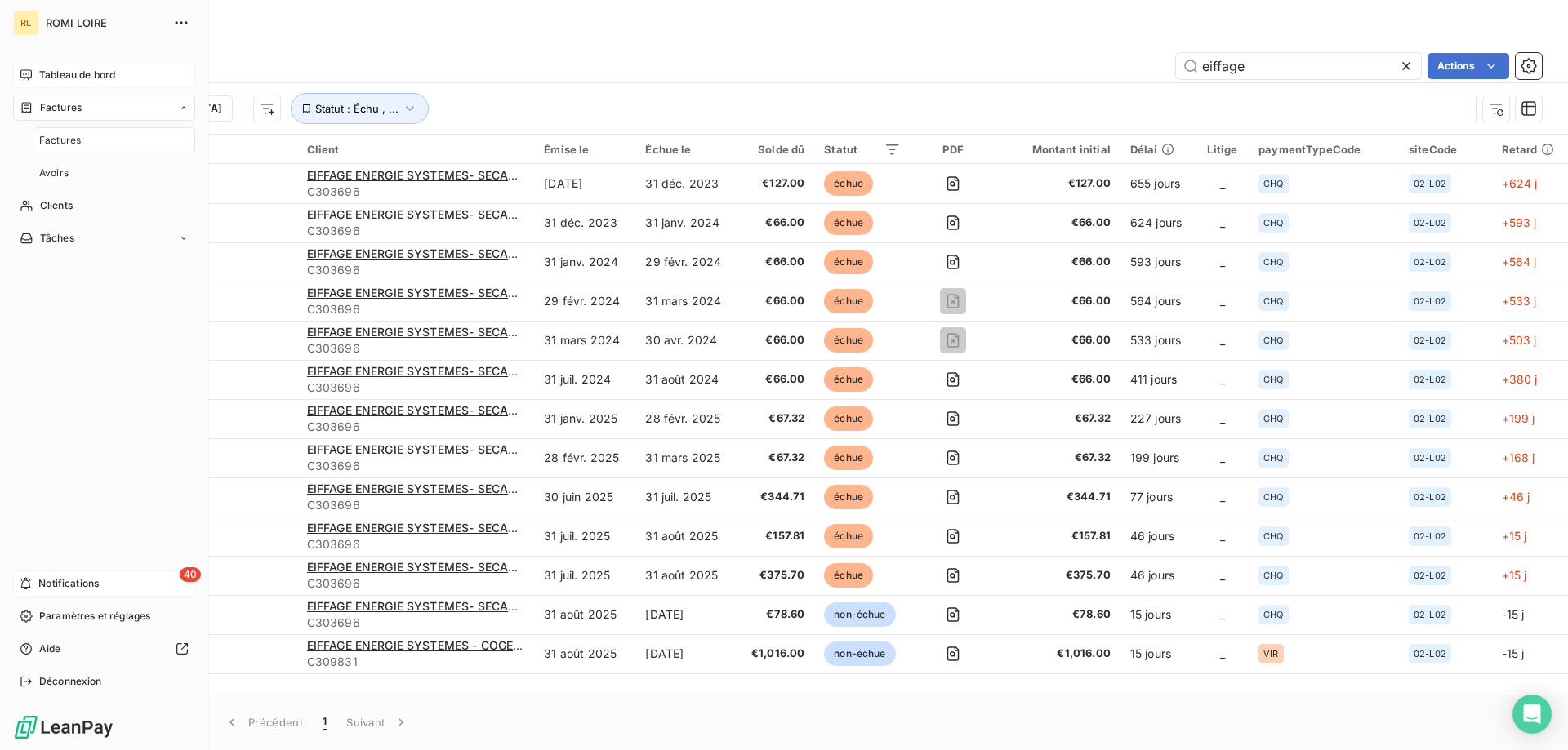
click at [97, 135] on div "Factures" at bounding box center [114, 140] width 163 height 26
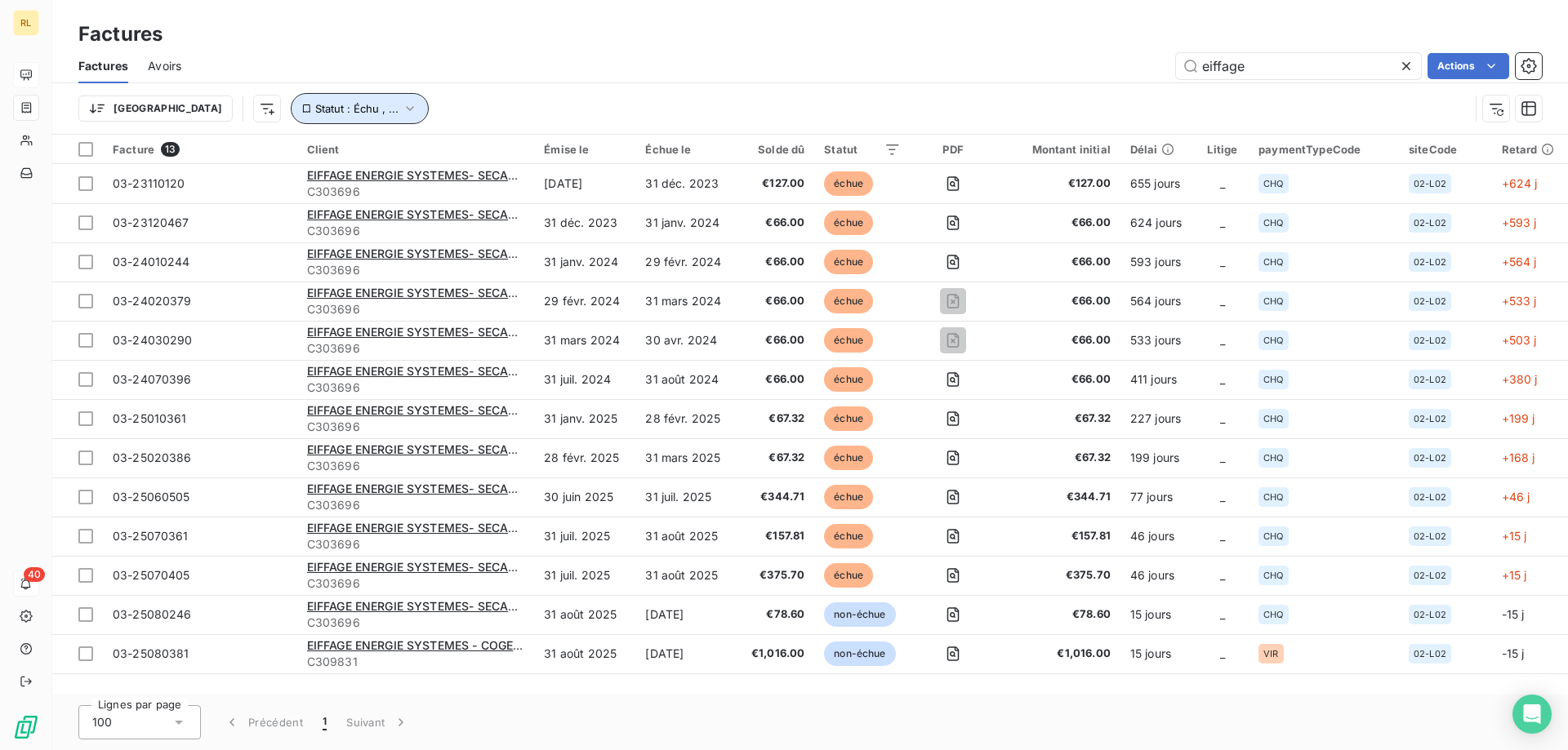
click at [402, 105] on icon "button" at bounding box center [410, 109] width 17 height 17
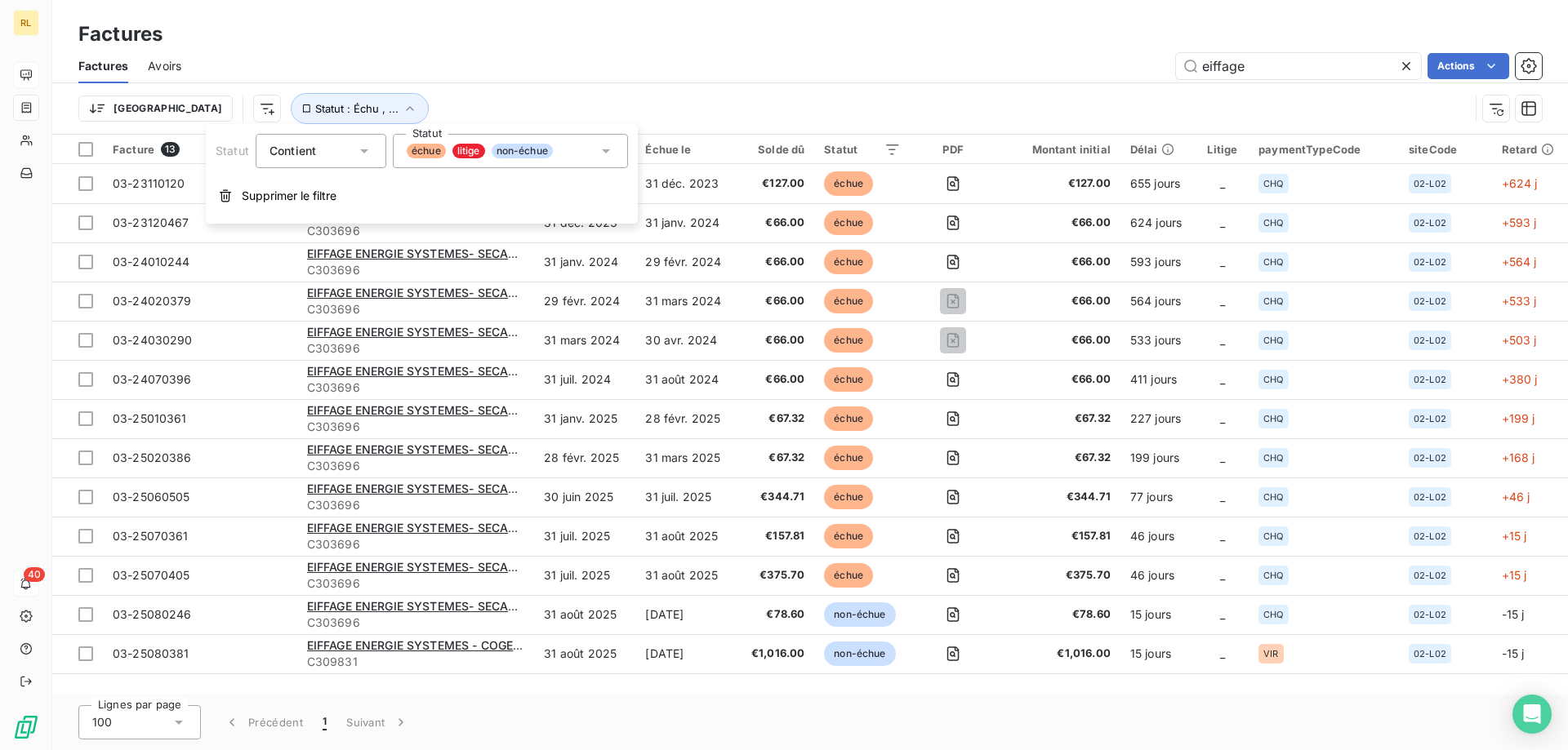
click at [429, 154] on span "échue" at bounding box center [427, 151] width 39 height 15
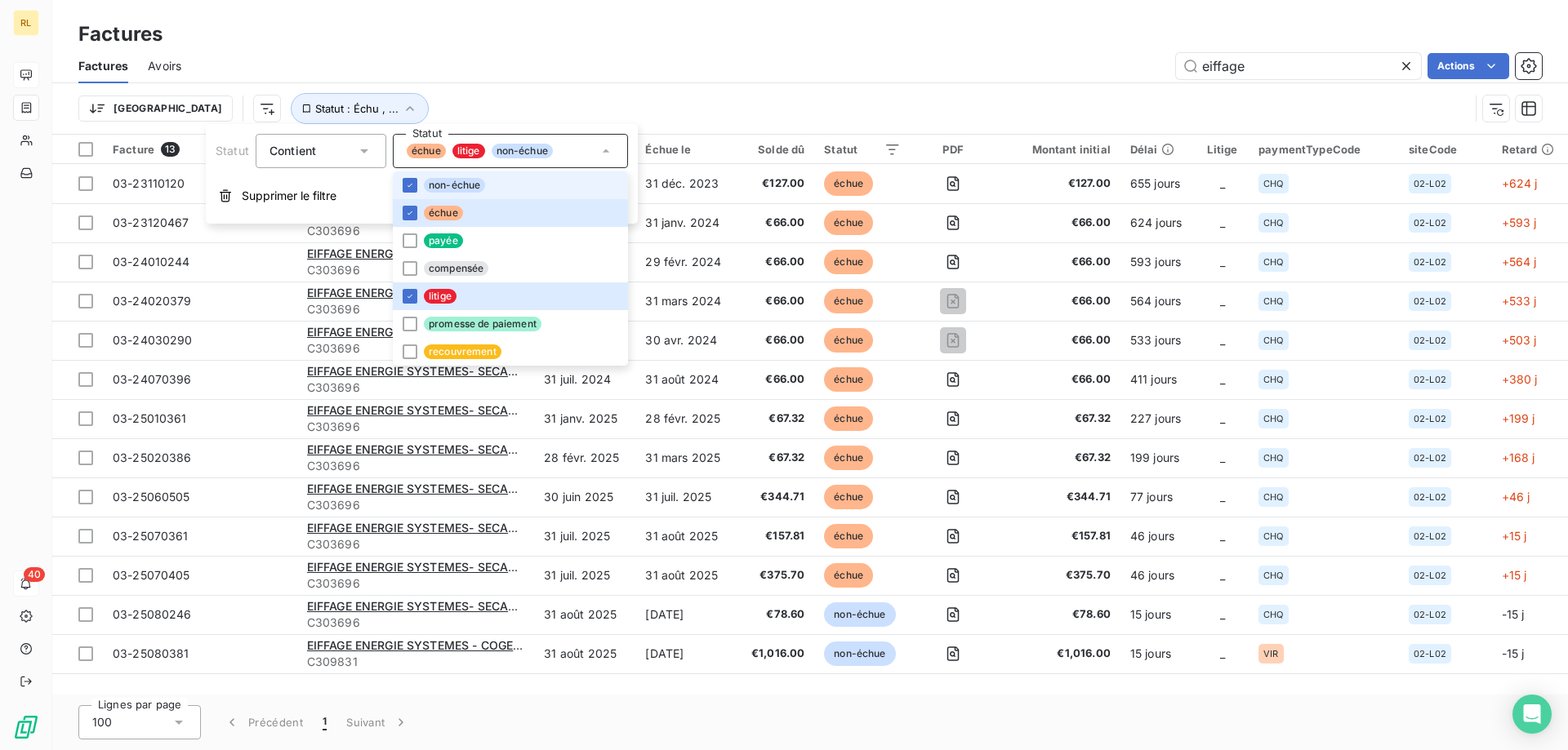
click at [440, 188] on span "non-échue" at bounding box center [454, 185] width 61 height 15
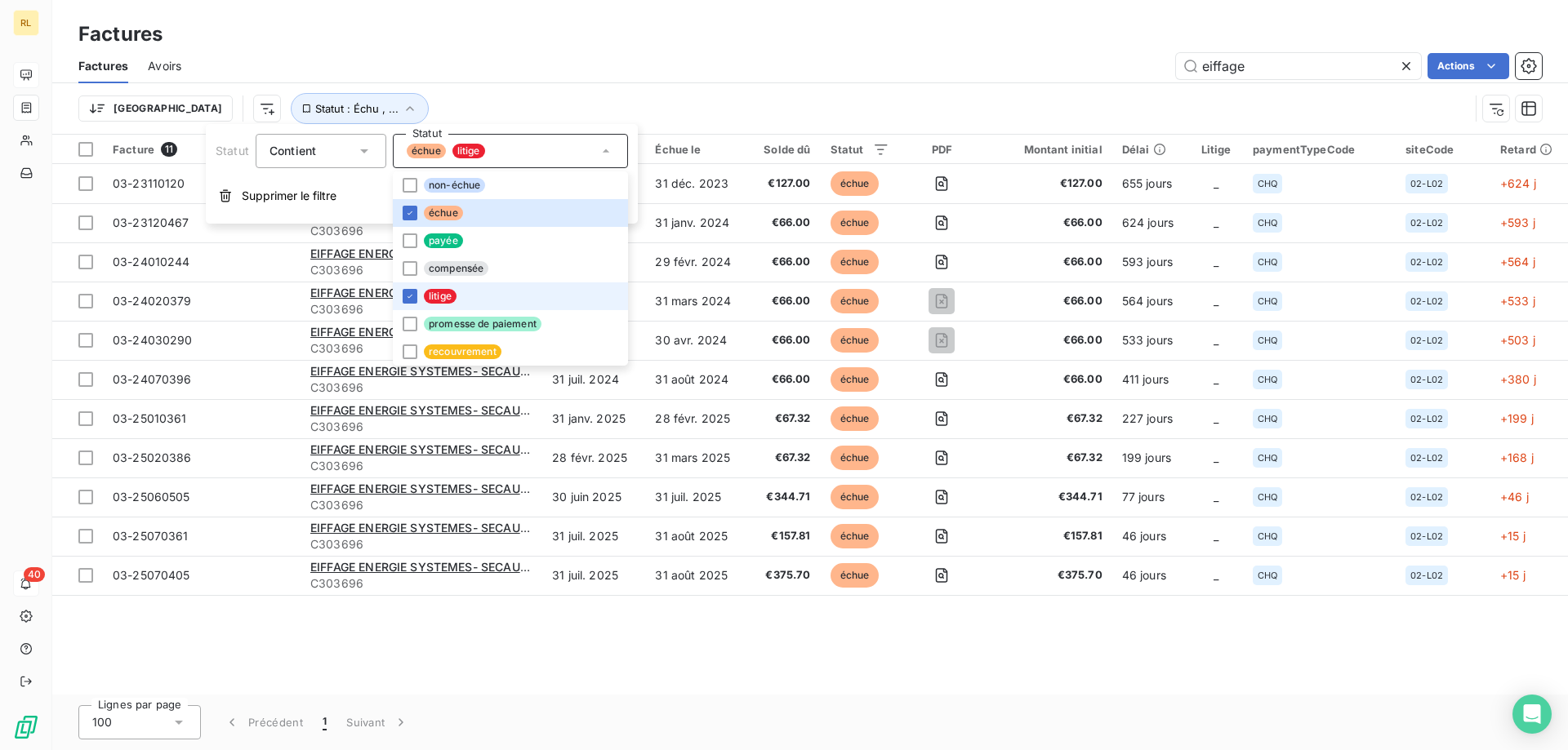
click at [445, 291] on span "litige" at bounding box center [439, 296] width 33 height 15
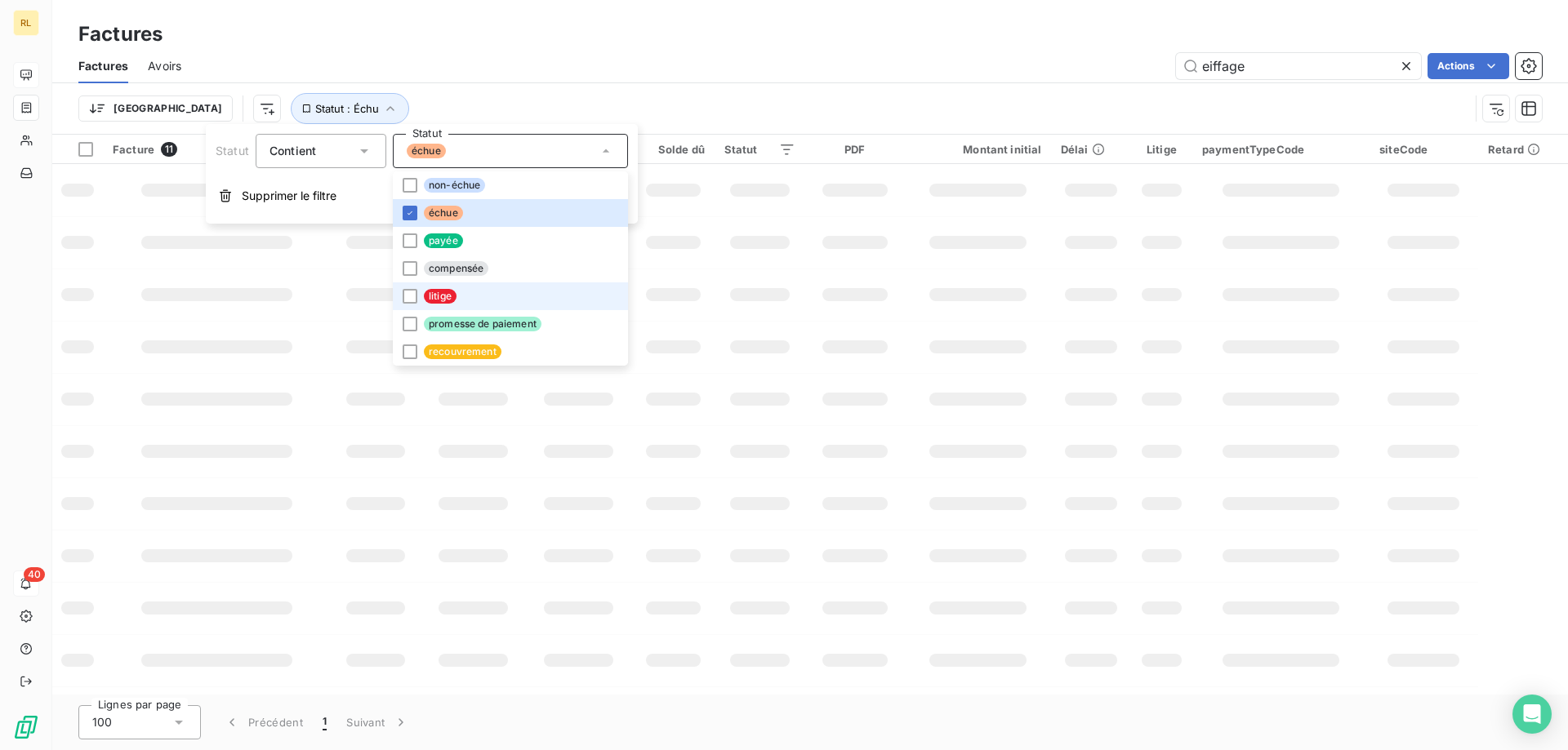
click at [446, 290] on span "litige" at bounding box center [439, 296] width 33 height 15
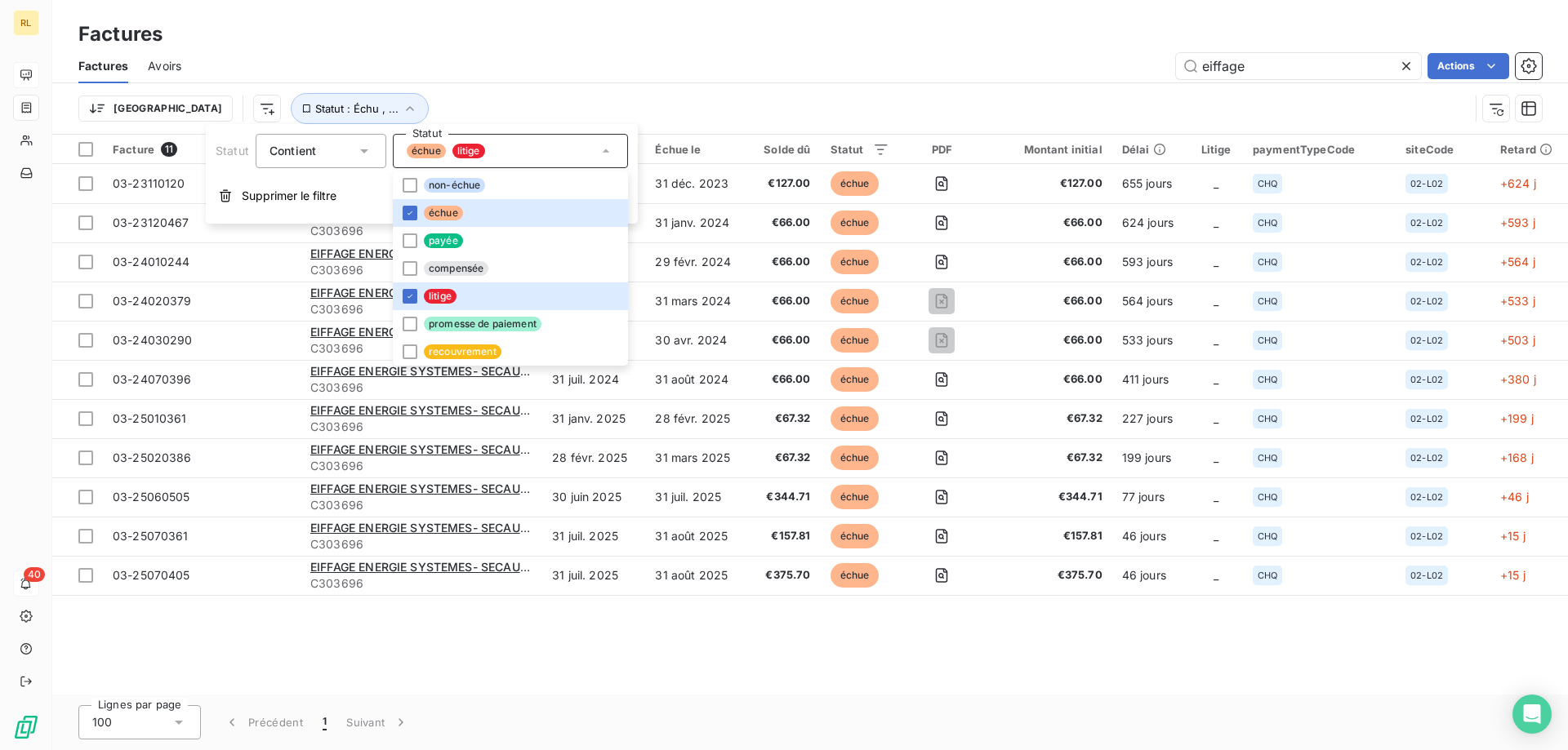
click at [611, 86] on div "Trier Statut : Échu , ..." at bounding box center [810, 108] width 1464 height 50
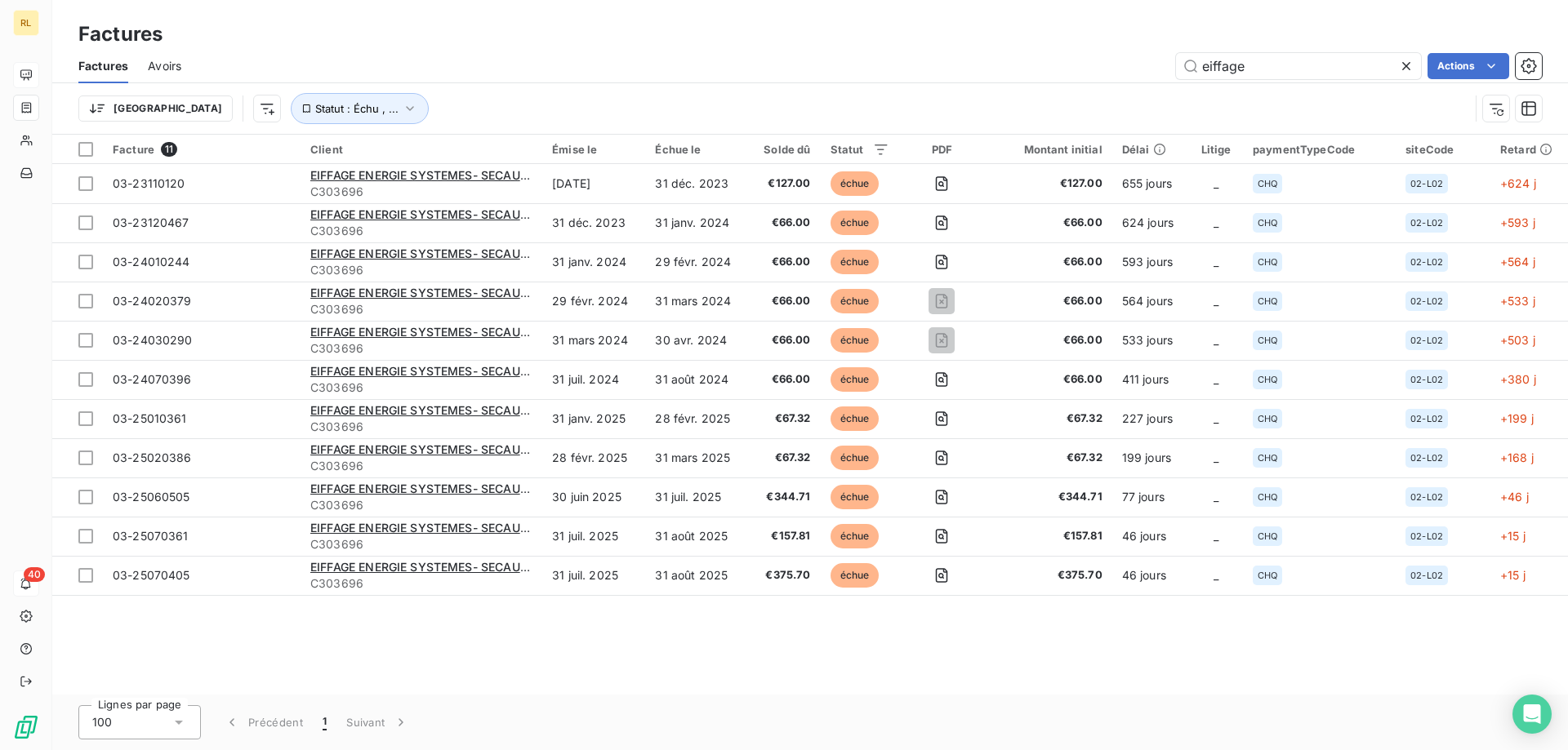
click at [1406, 64] on icon at bounding box center [1406, 66] width 17 height 17
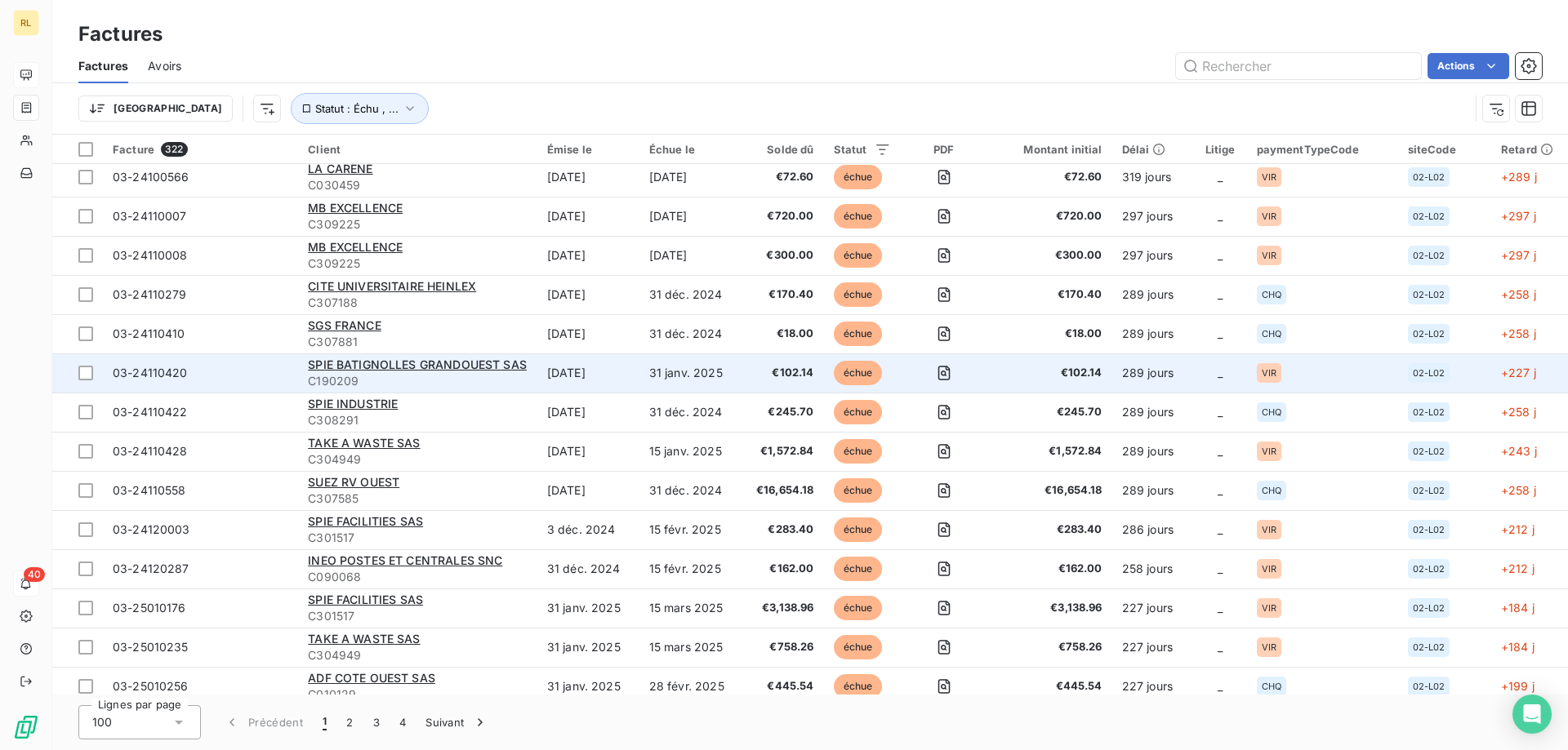
scroll to position [3389, 0]
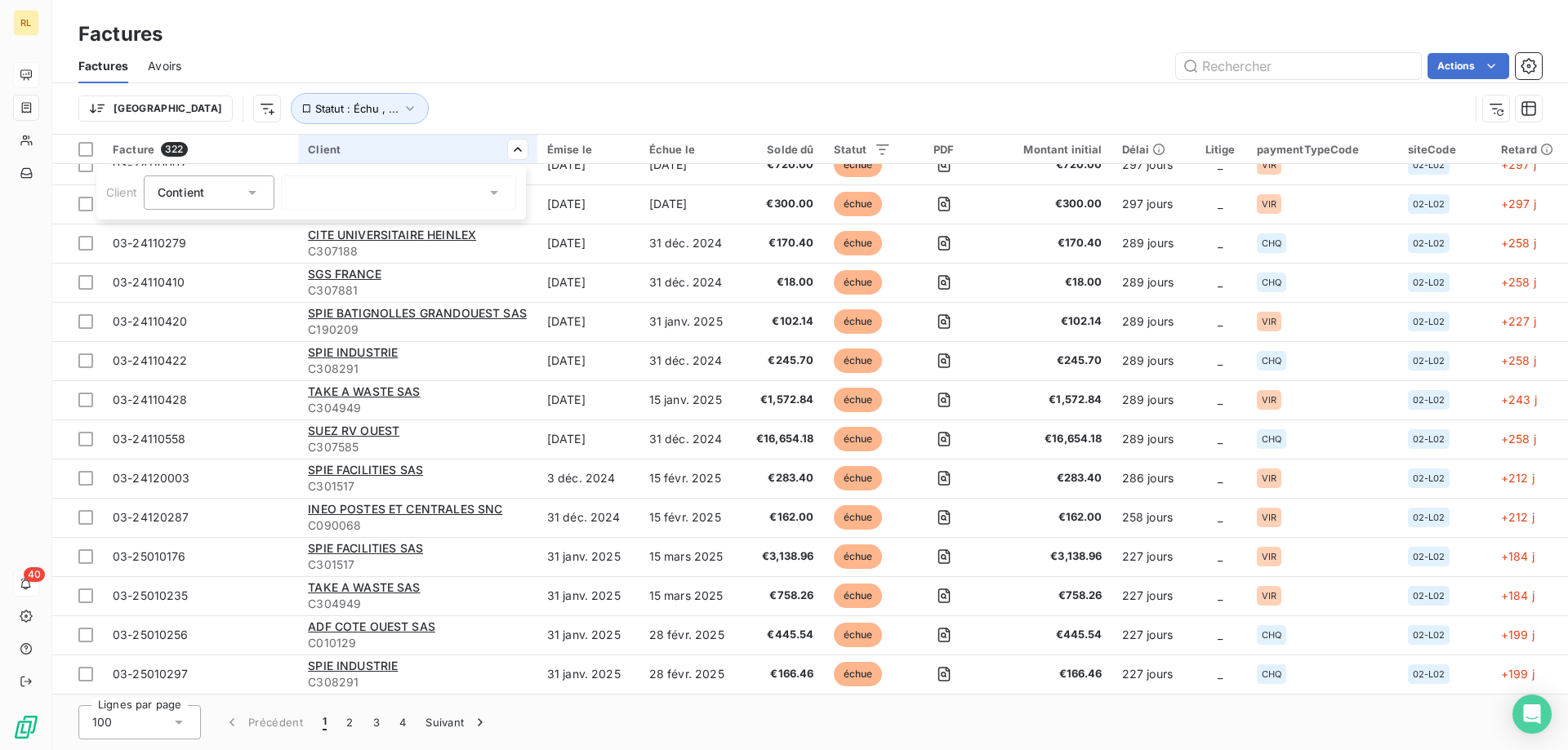
click at [524, 90] on html "RL 40 Factures Factures Avoirs Actions Trier Statut : Échu , ... Facture 322 Cl…" at bounding box center [784, 375] width 1568 height 750
click at [353, 721] on button "2" at bounding box center [350, 722] width 26 height 35
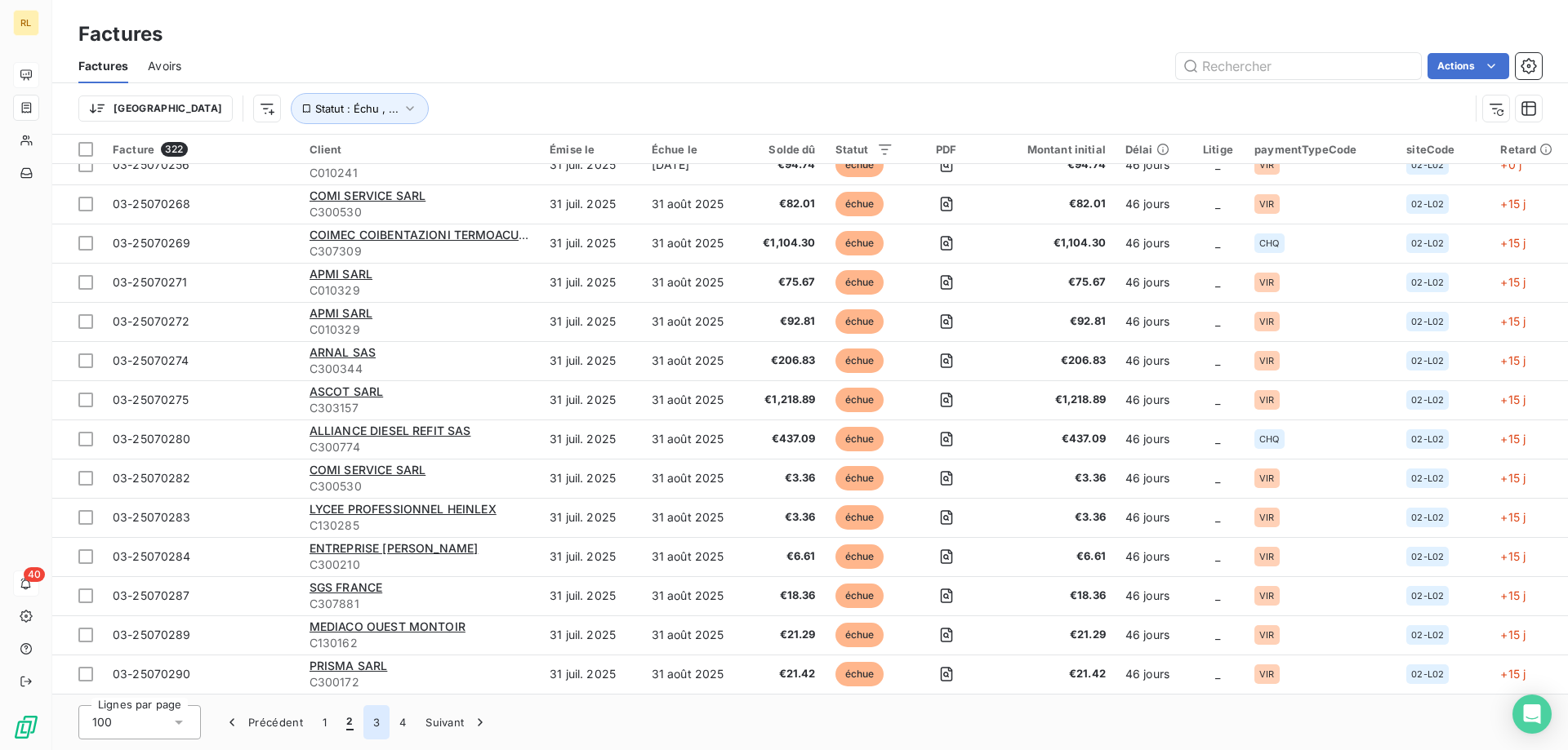
click at [375, 725] on button "3" at bounding box center [376, 722] width 26 height 35
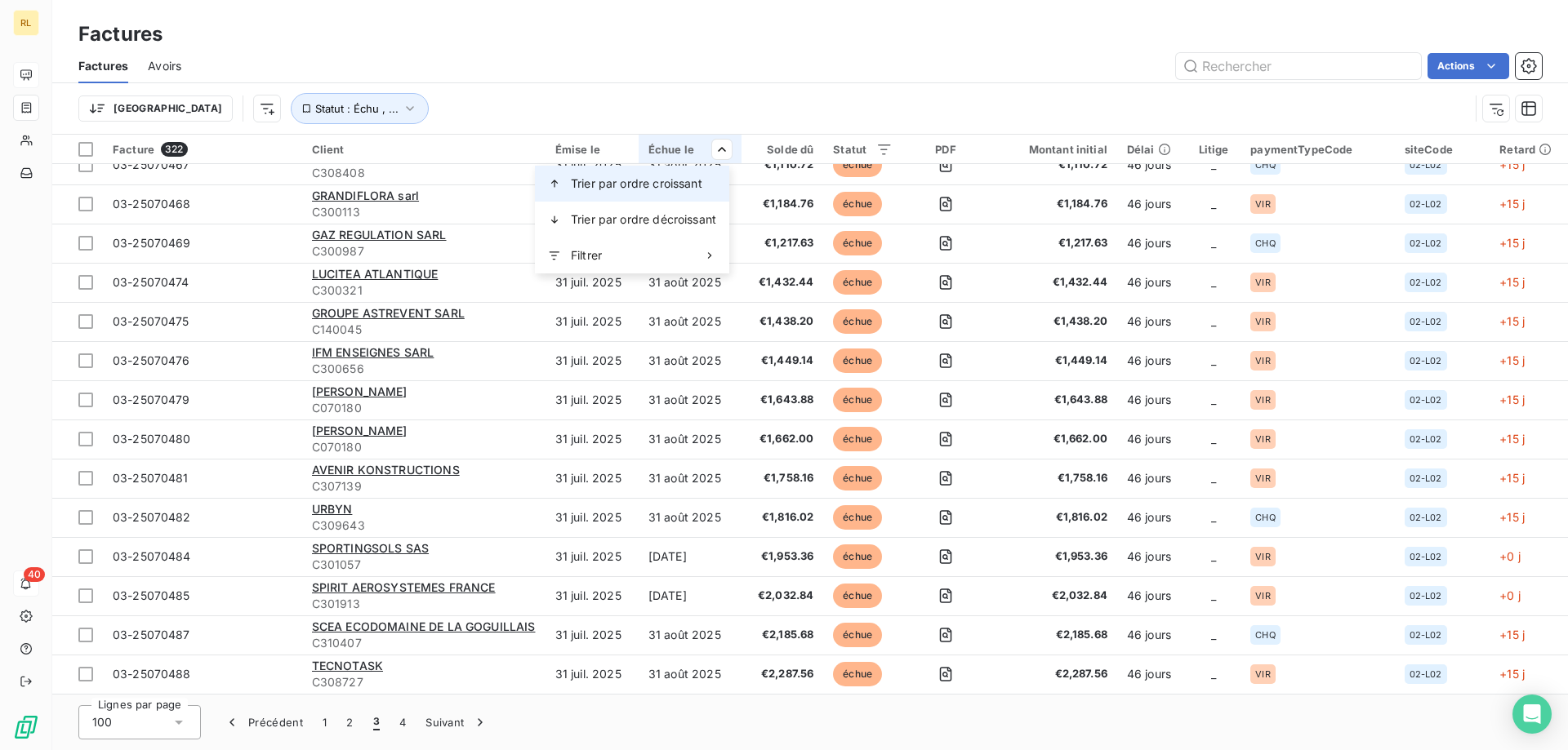
click at [665, 188] on span "Trier par ordre croissant" at bounding box center [636, 184] width 131 height 17
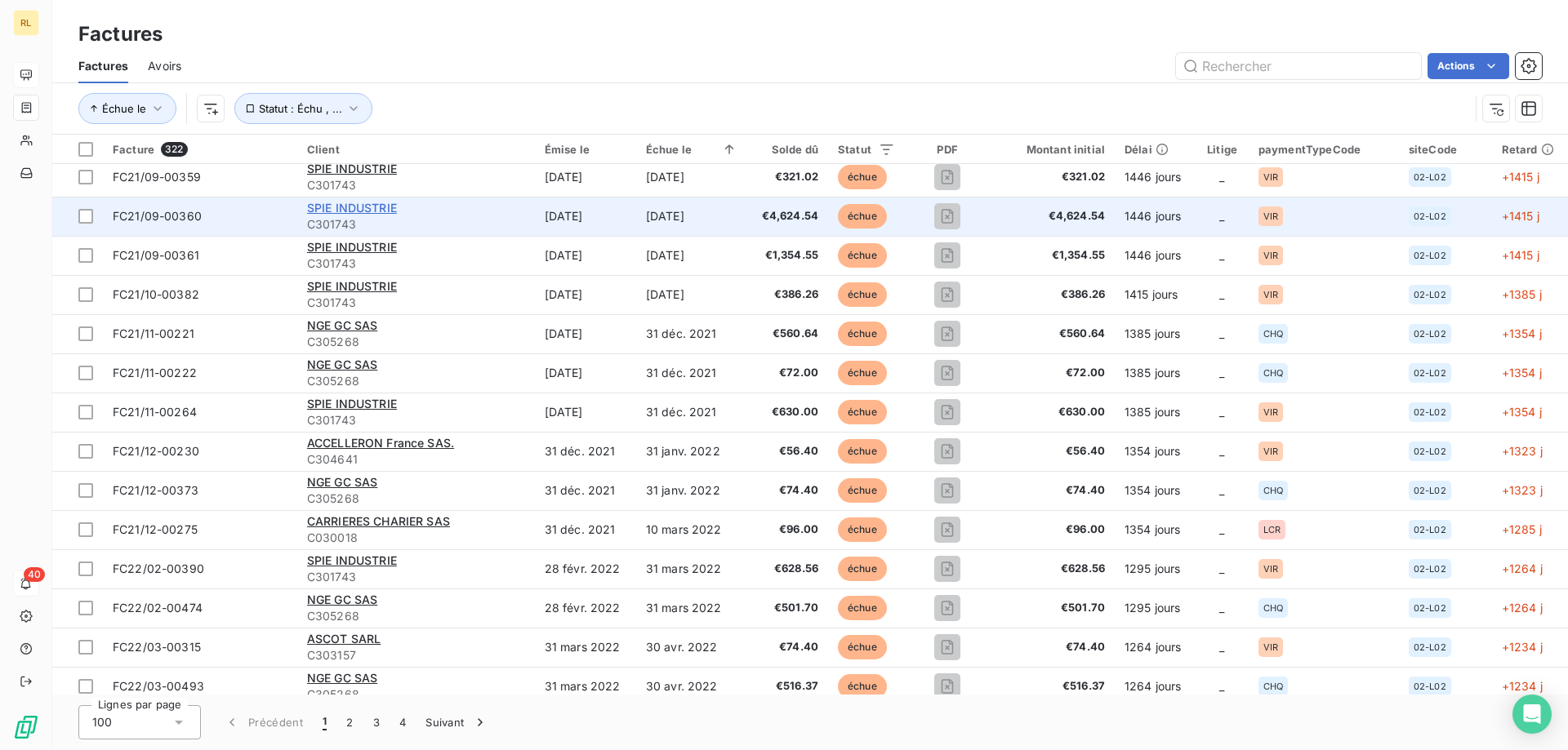
scroll to position [245, 0]
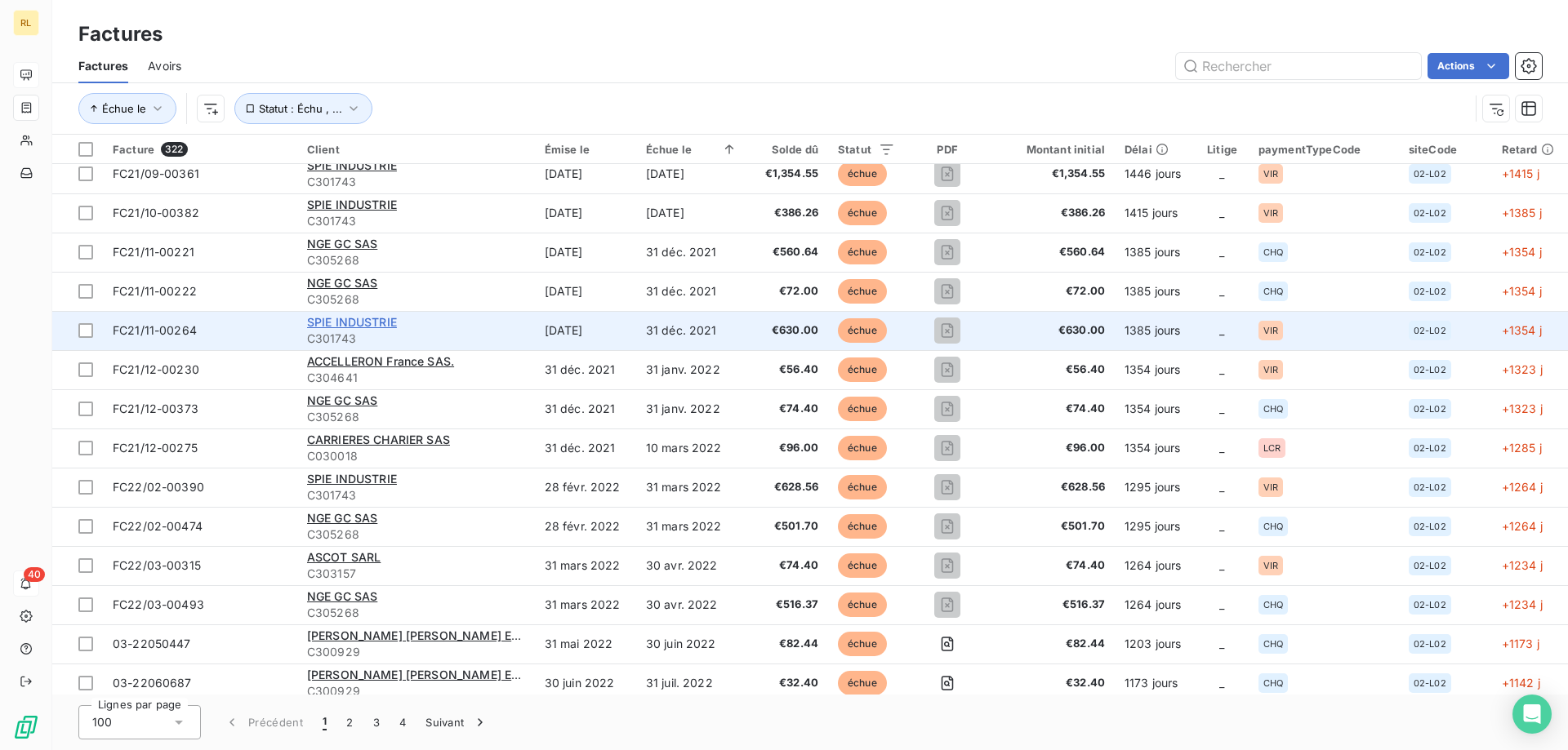
click at [369, 324] on span "SPIE INDUSTRIE" at bounding box center [352, 322] width 90 height 14
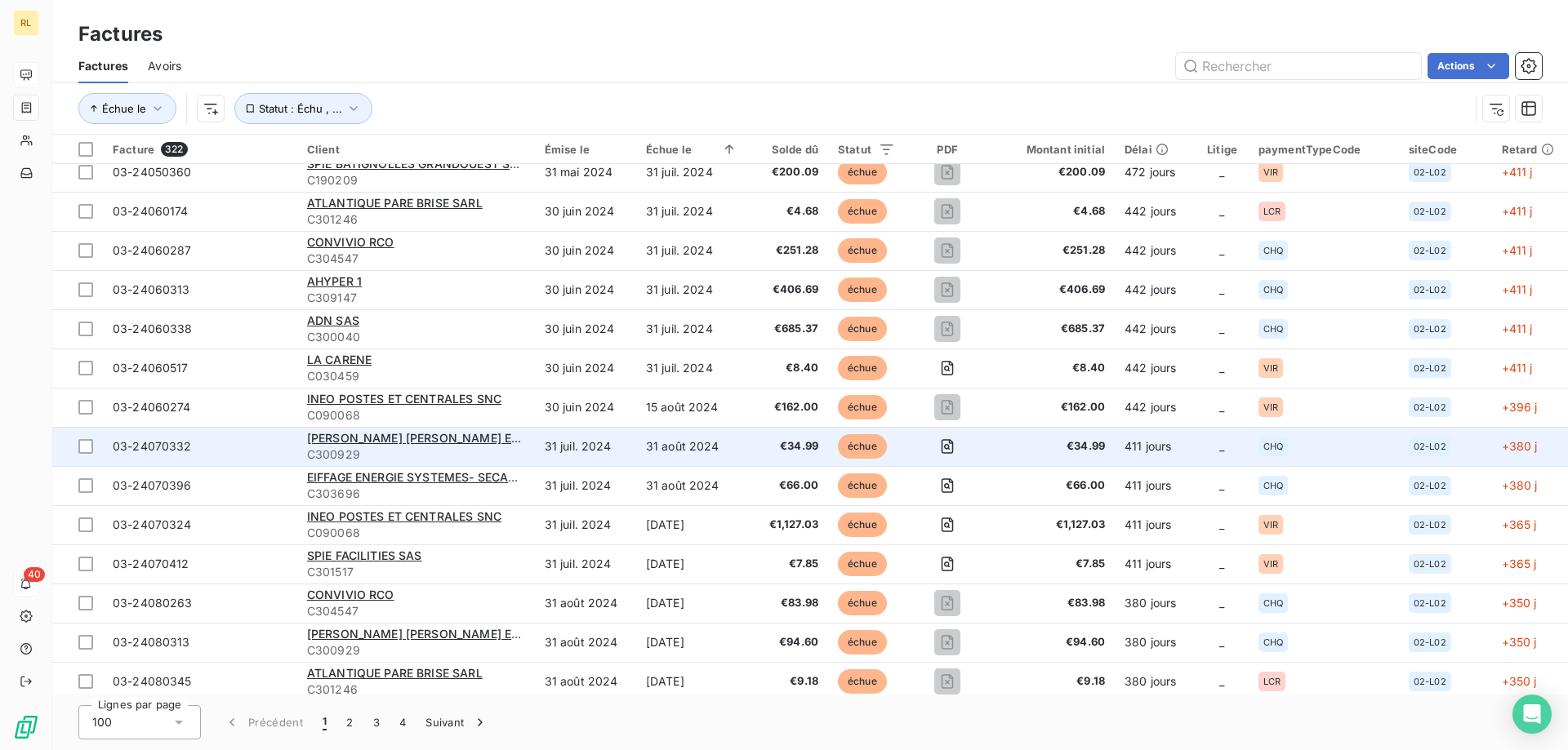
scroll to position [3184, 0]
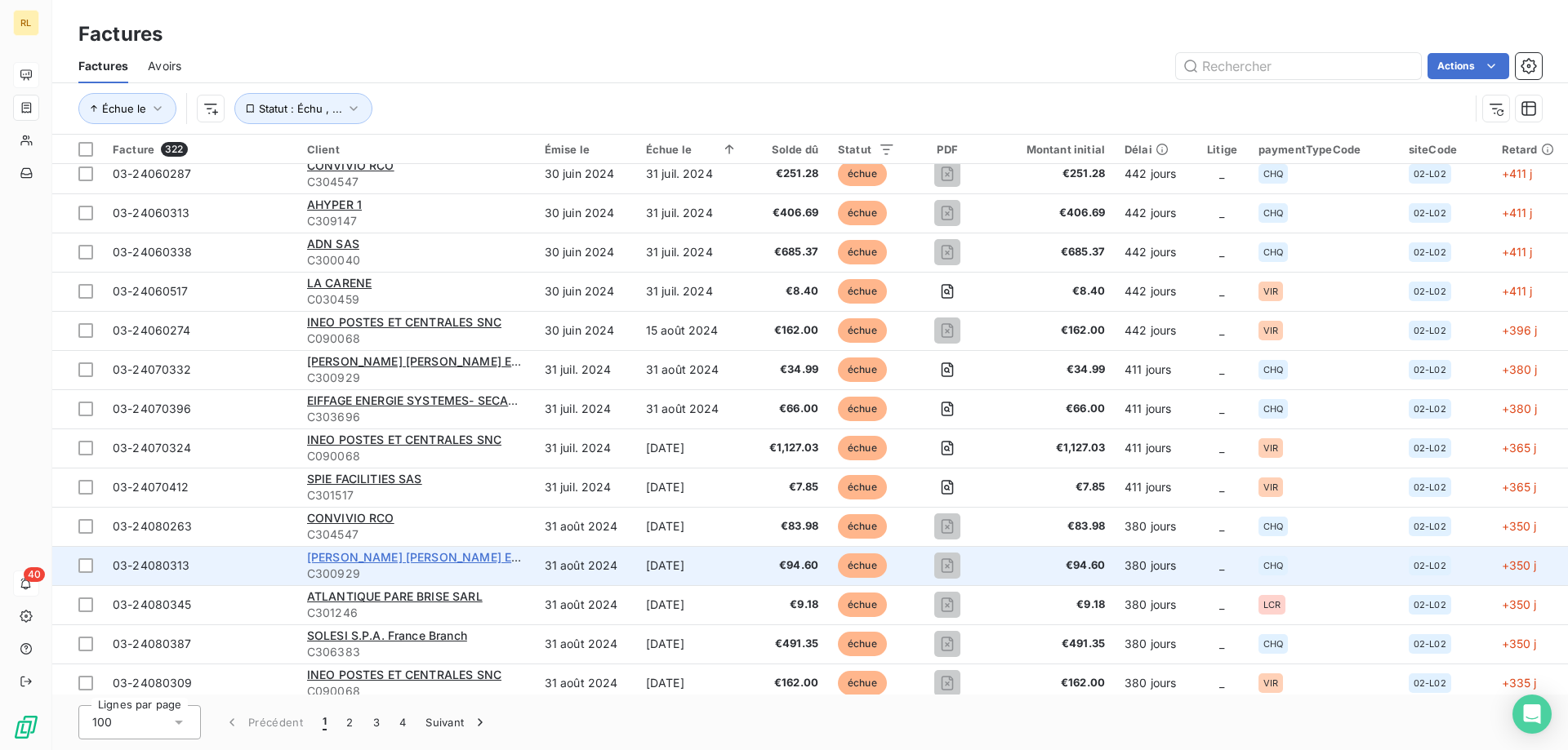
click at [387, 553] on span "[PERSON_NAME] [PERSON_NAME] EURL" at bounding box center [421, 558] width 227 height 14
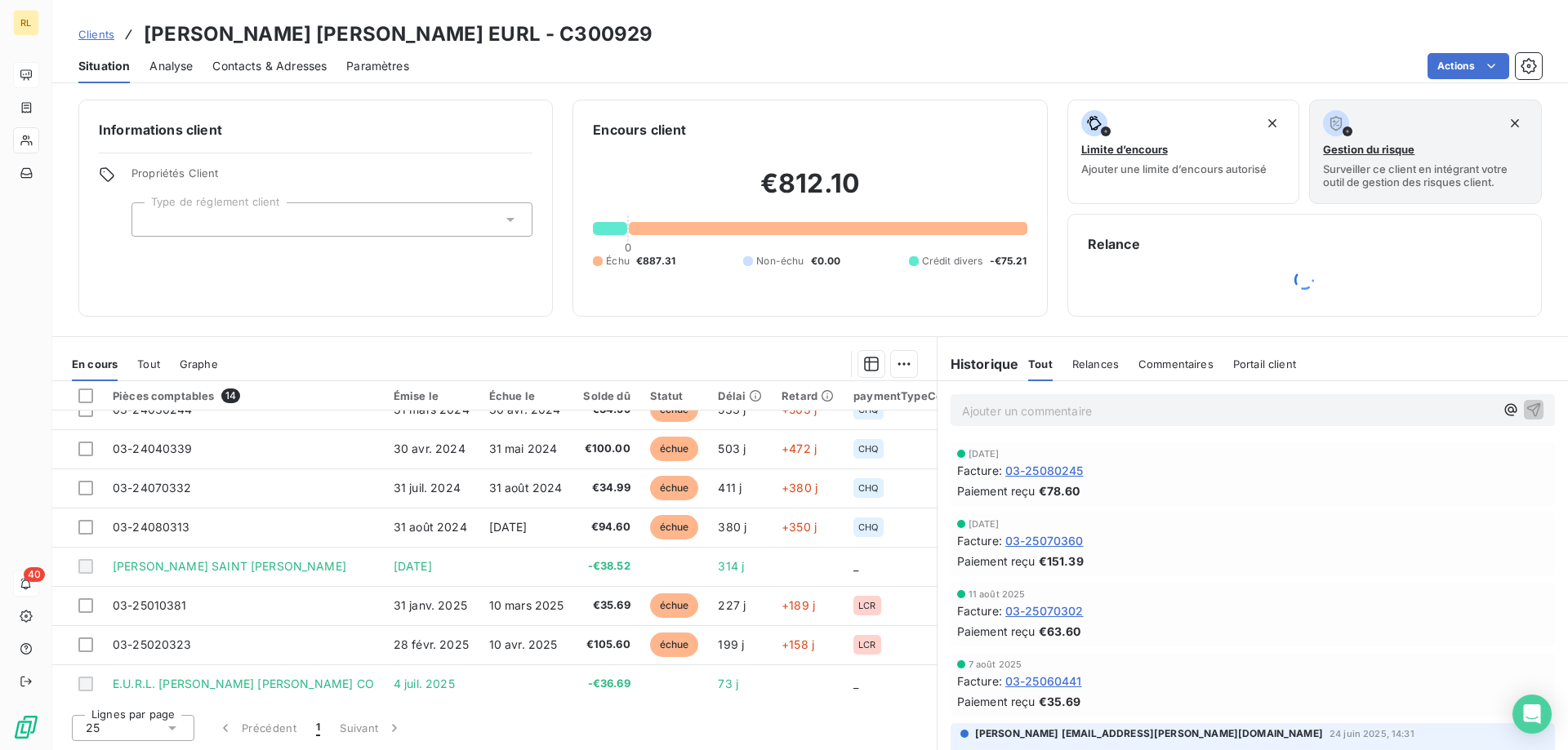
scroll to position [265, 0]
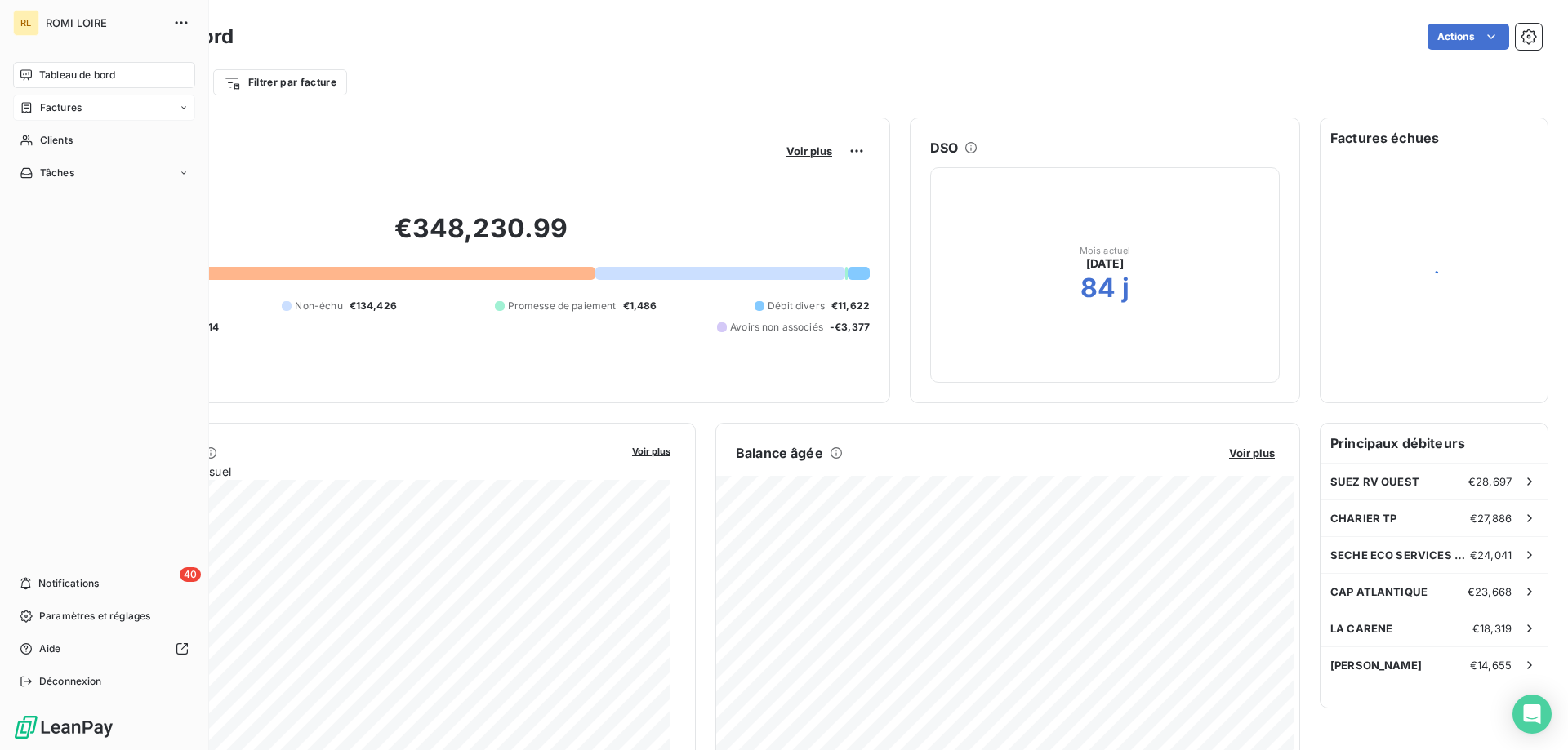
click at [98, 103] on div "Factures" at bounding box center [104, 108] width 182 height 26
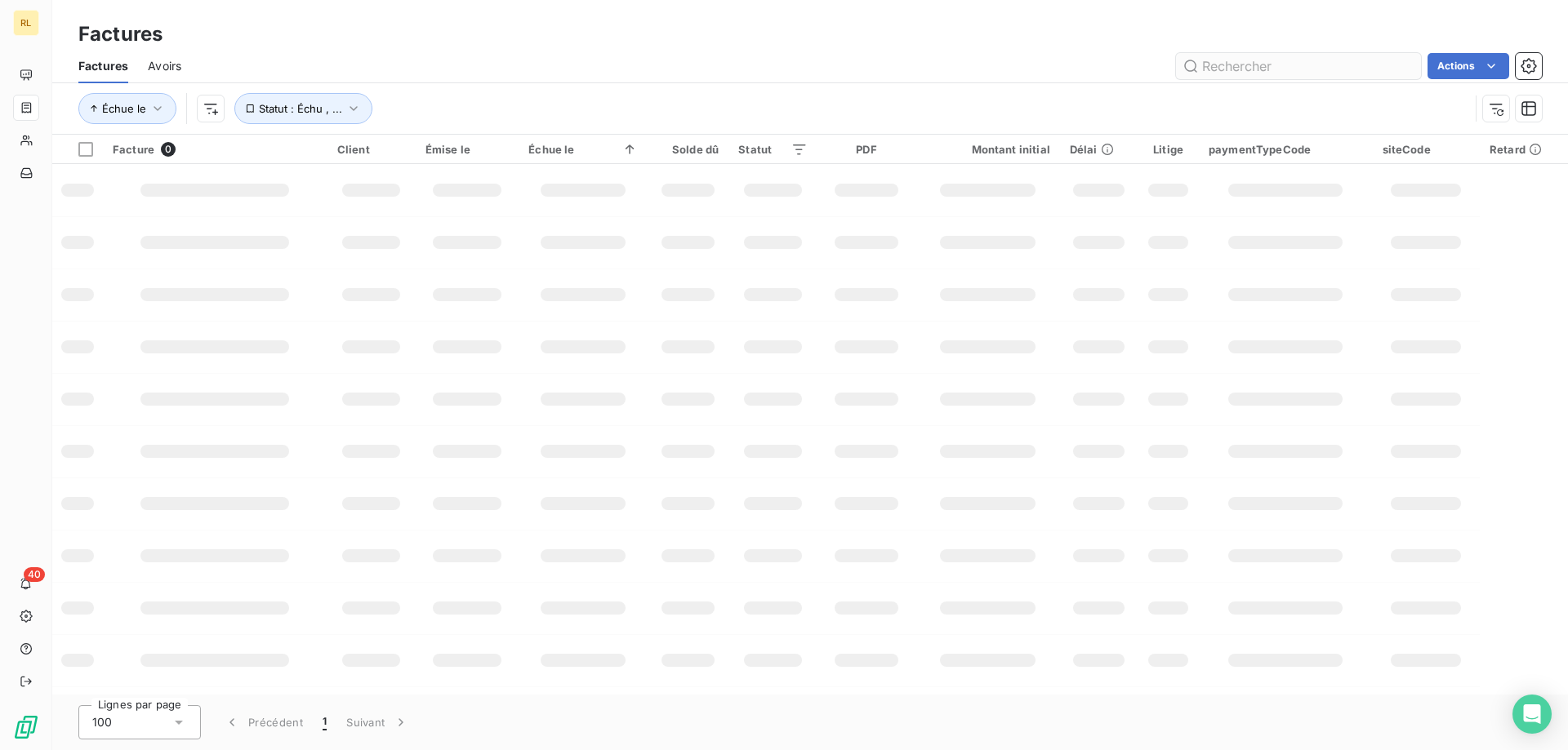
click at [1254, 70] on input "text" at bounding box center [1298, 66] width 245 height 26
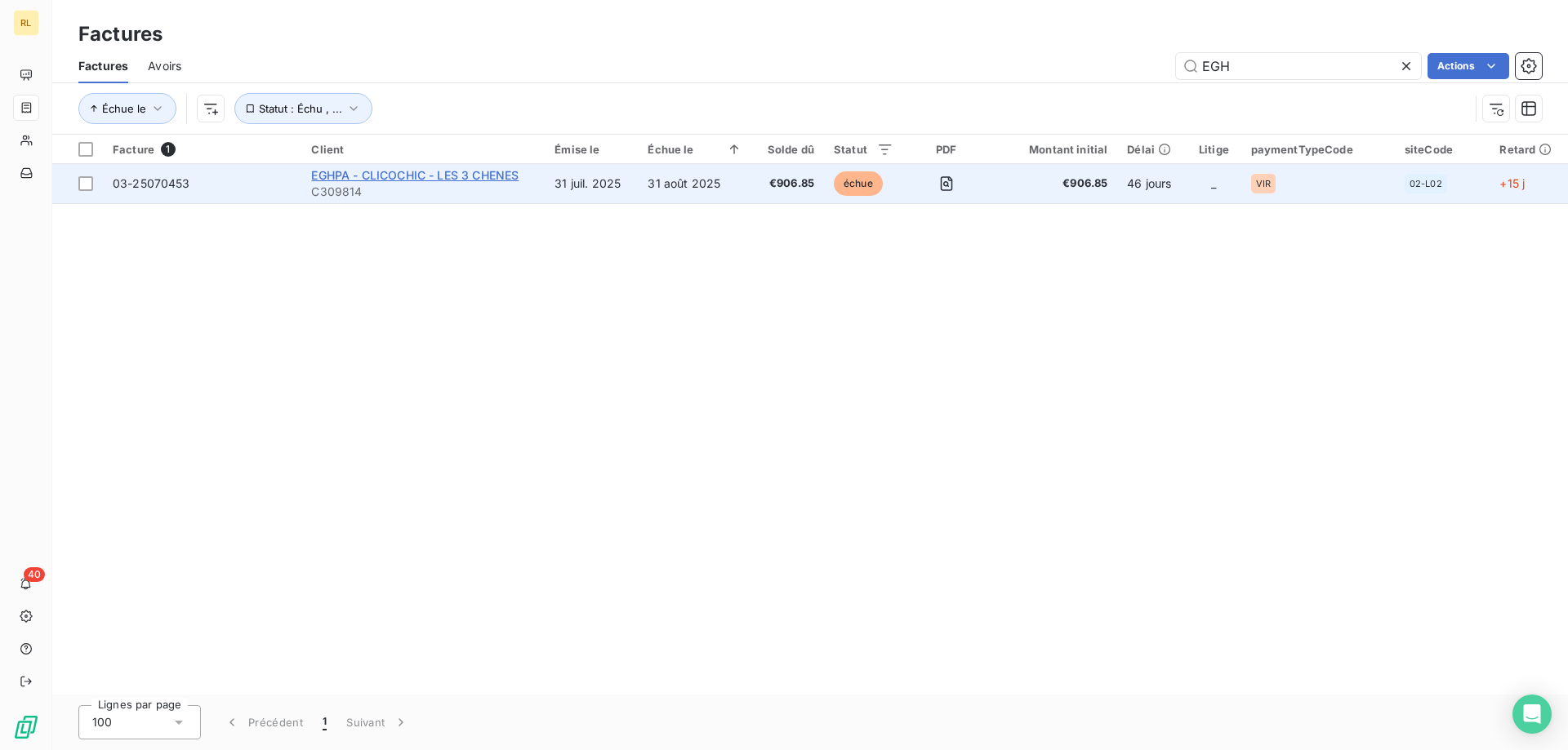
type input "EGH"
click at [364, 176] on span "EGHPA - CLICOCHIC - LES 3 CHENES" at bounding box center [415, 175] width 207 height 14
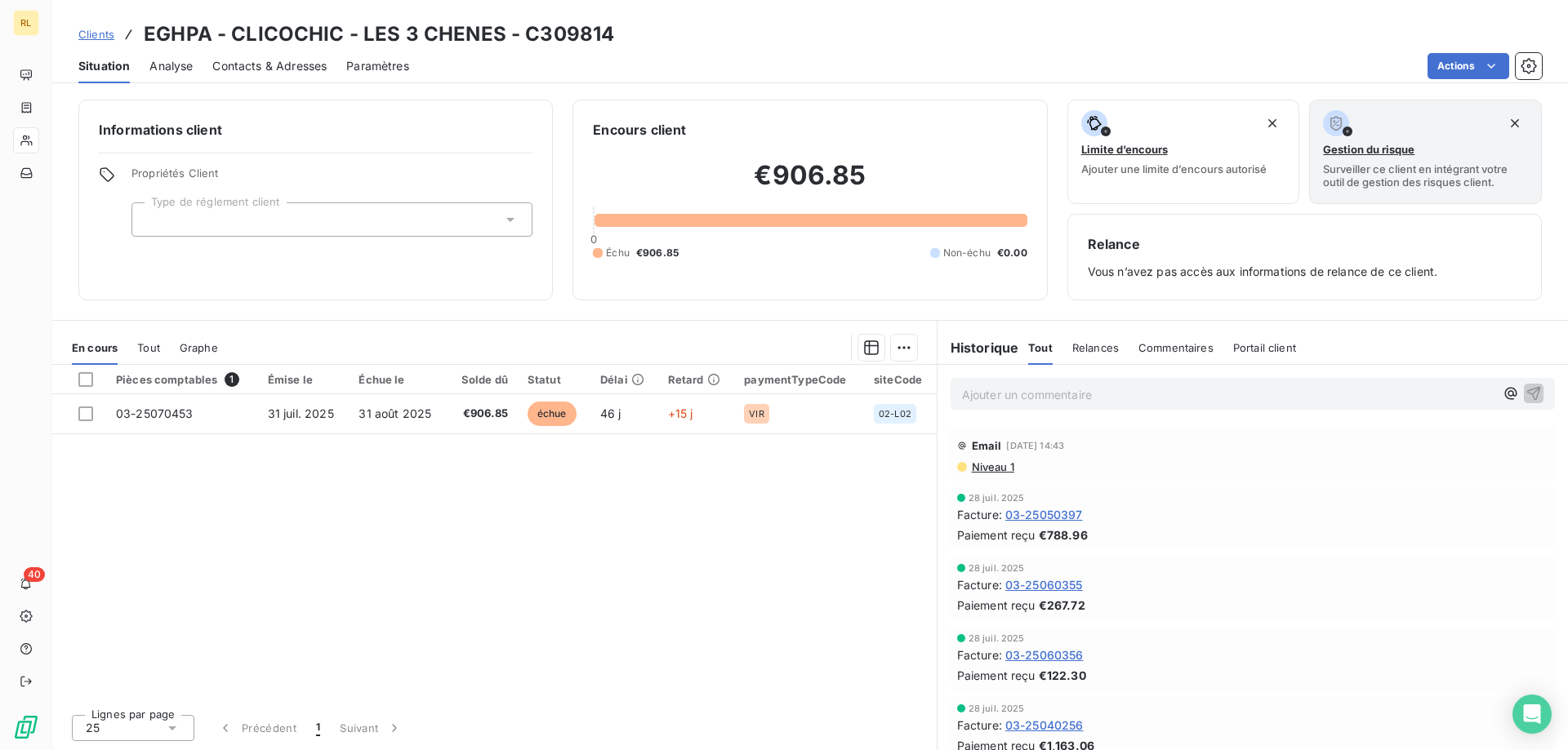
click at [1101, 350] on span "Relances" at bounding box center [1095, 347] width 46 height 13
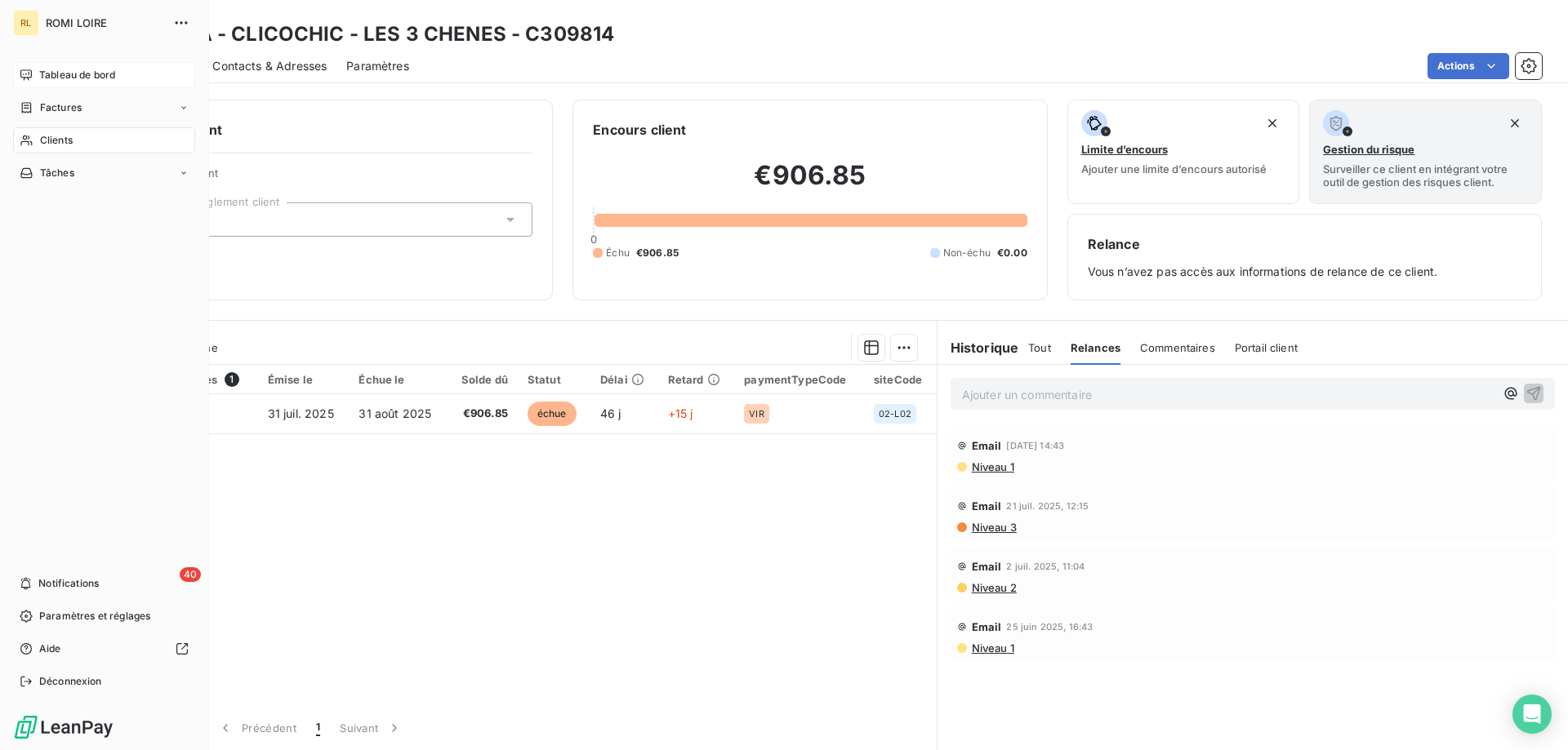
click at [57, 75] on span "Tableau de bord" at bounding box center [77, 75] width 76 height 15
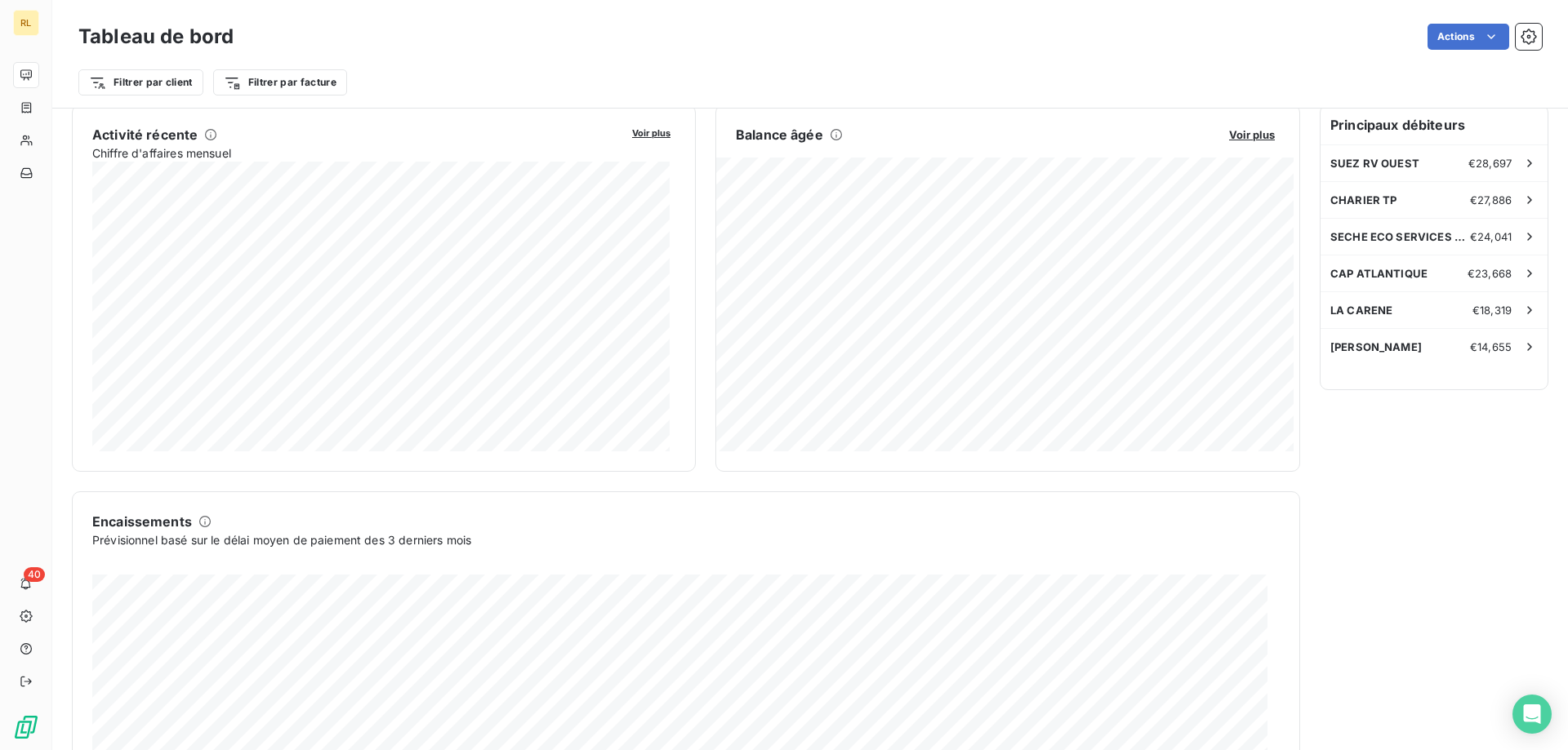
scroll to position [127, 0]
